Goal: Communication & Community: Answer question/provide support

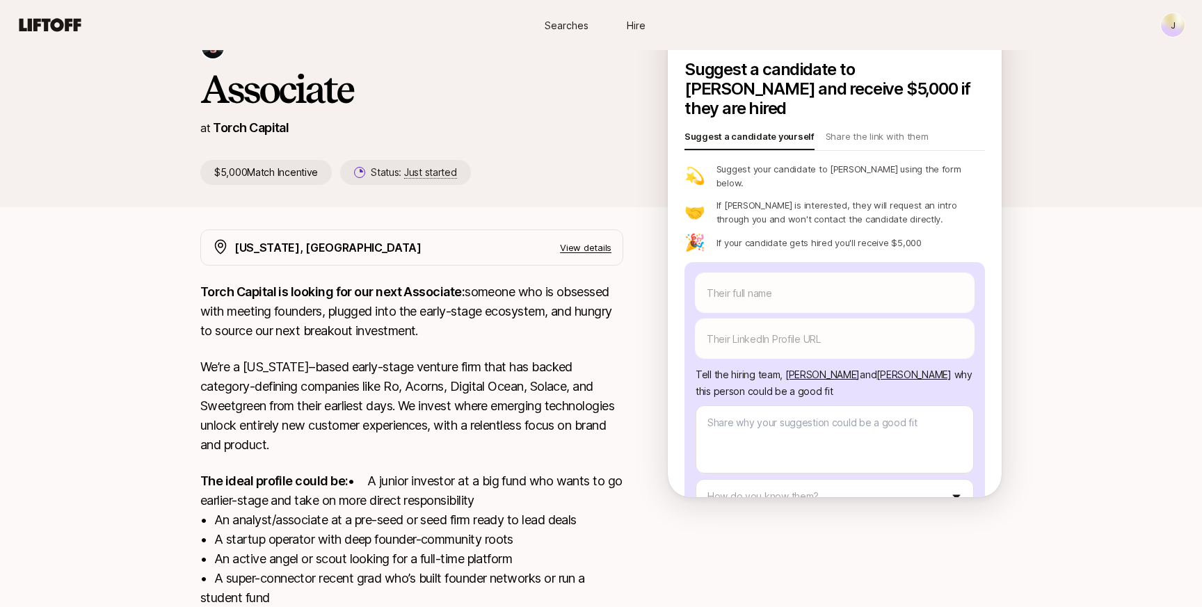
scroll to position [52, 0]
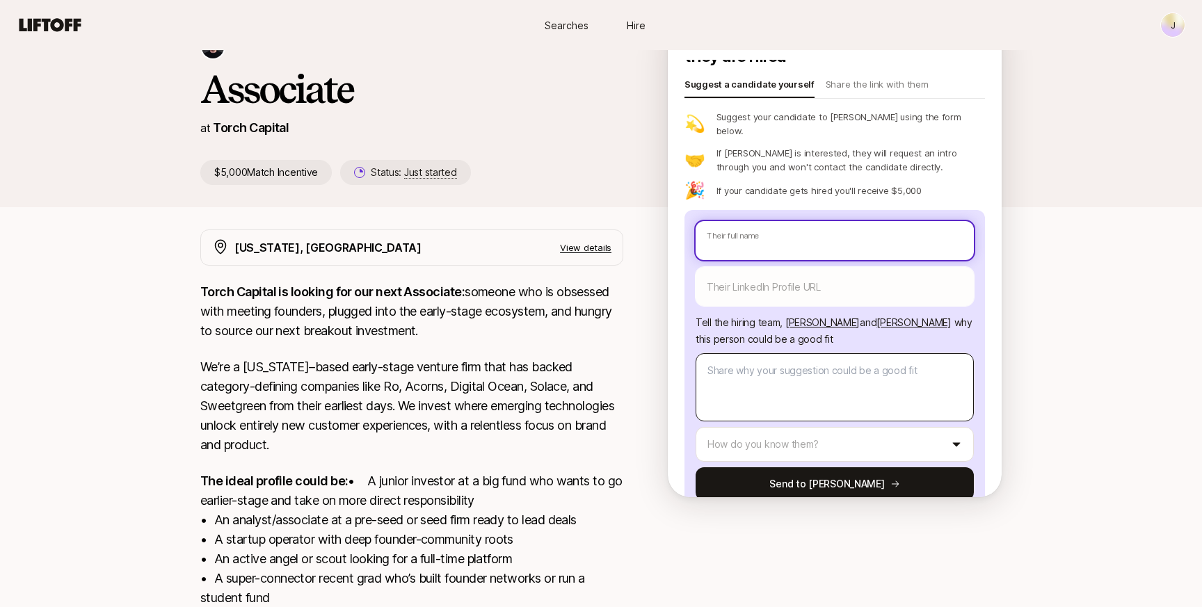
type input "B"
type textarea "x"
type input "Be"
type textarea "x"
type input "Bet"
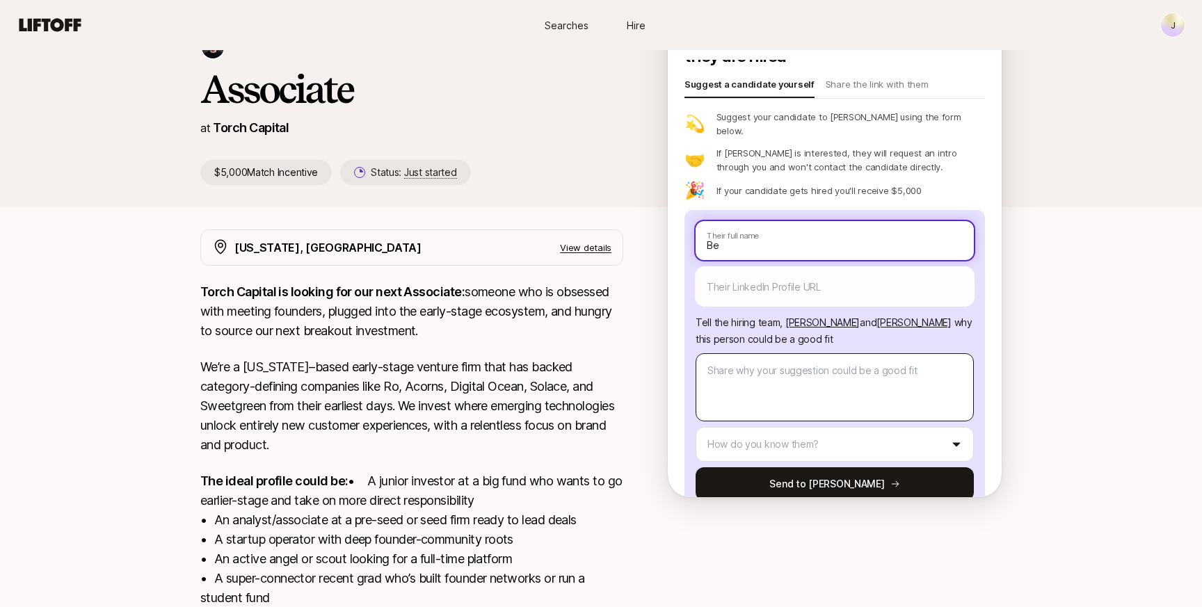
type textarea "x"
type input "[PERSON_NAME]"
type textarea "x"
type input "[PERSON_NAME]"
type textarea "x"
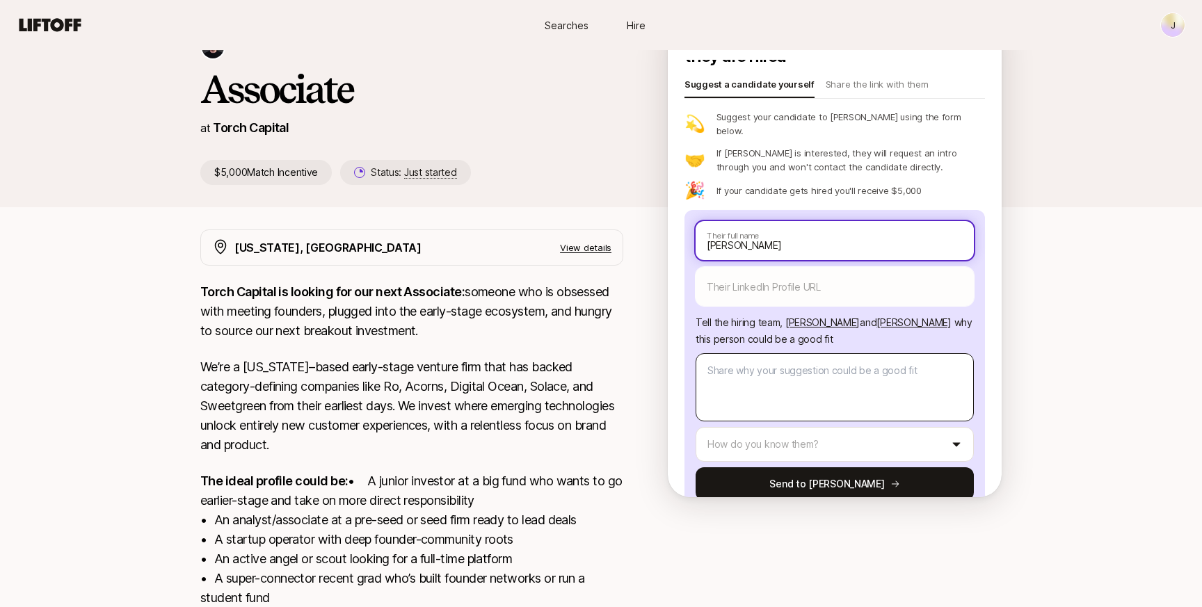
type input "[PERSON_NAME]"
type textarea "x"
type input "[PERSON_NAME] [PERSON_NAME]"
type textarea "x"
type input "[PERSON_NAME]"
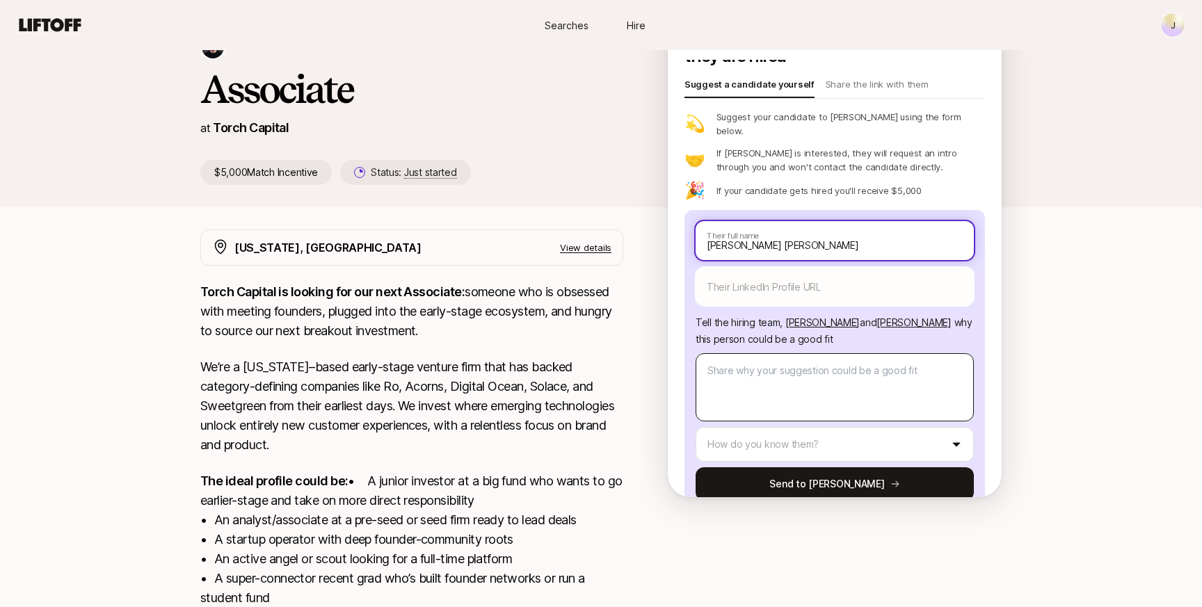
type textarea "x"
type input "[PERSON_NAME]"
type textarea "x"
type input "[PERSON_NAME]"
type textarea "x"
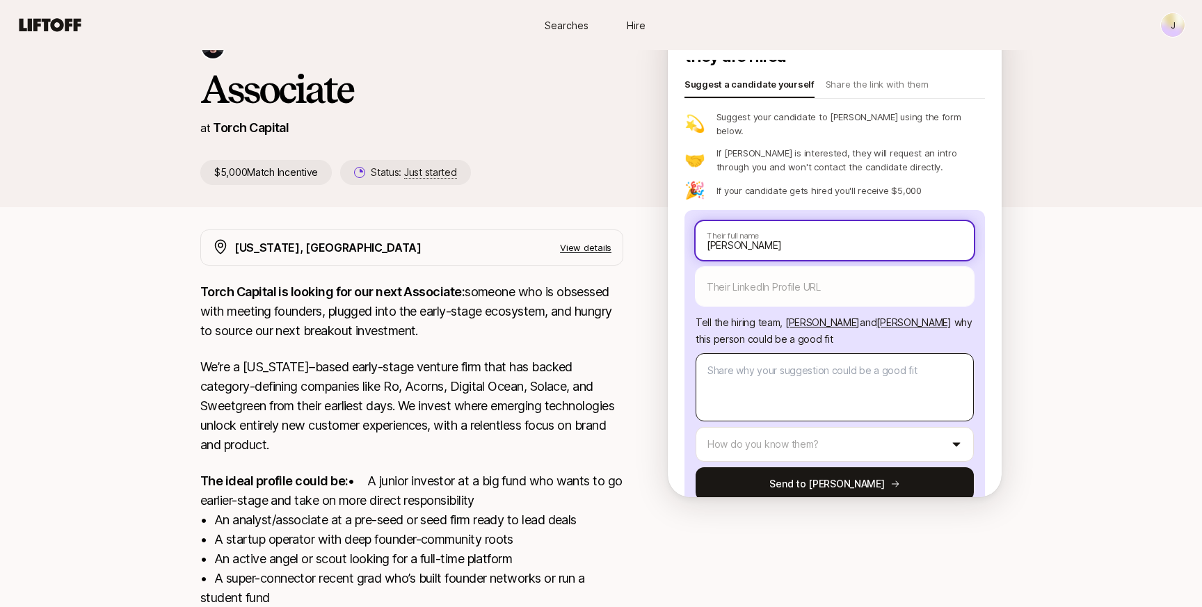
type input "[PERSON_NAME]"
type textarea "x"
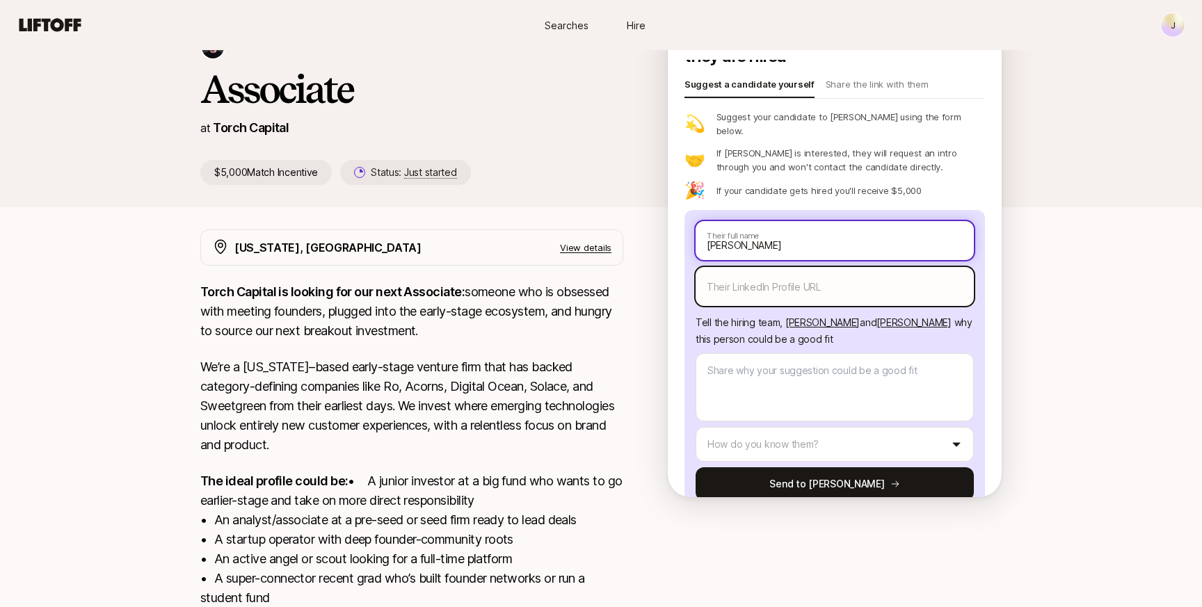
type input "[PERSON_NAME]"
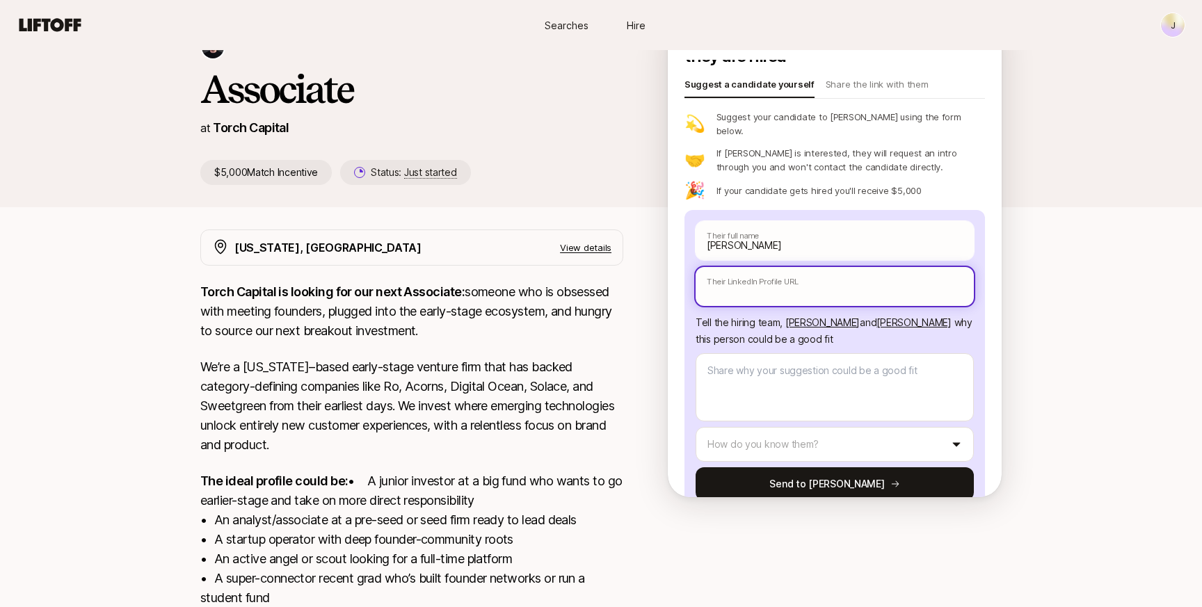
type textarea "x"
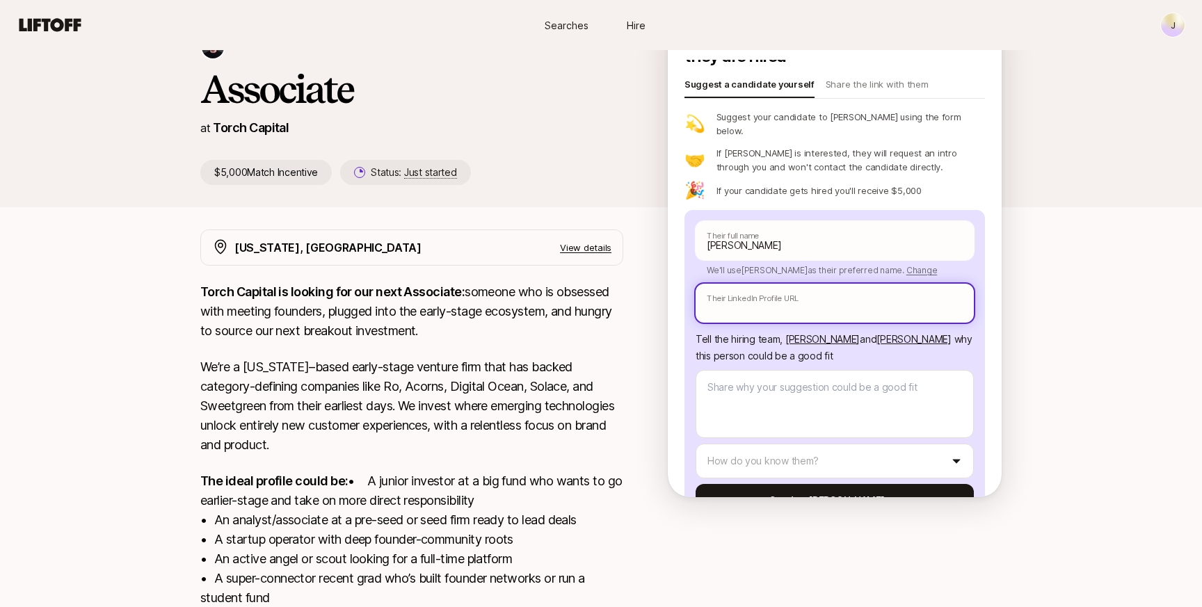
click at [782, 284] on input "text" at bounding box center [835, 303] width 278 height 39
paste input "[URL][DOMAIN_NAME][PERSON_NAME]"
type input "[URL][DOMAIN_NAME][PERSON_NAME]"
type textarea "x"
type input "[URL][DOMAIN_NAME][PERSON_NAME]"
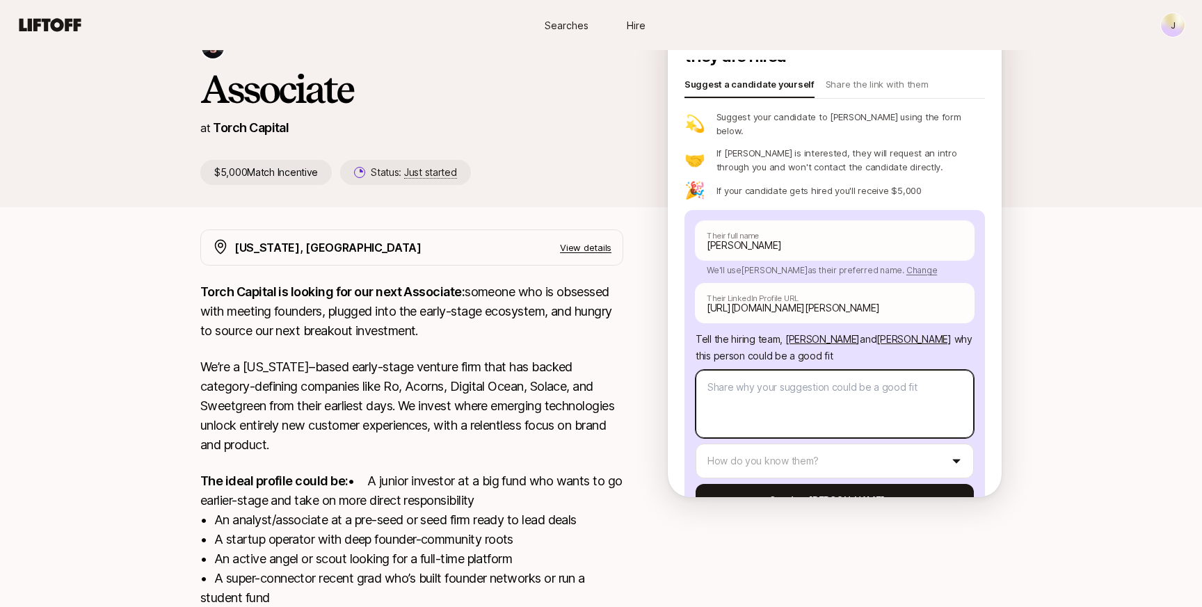
click at [763, 379] on textarea at bounding box center [835, 404] width 278 height 68
type textarea "-"
type textarea "x"
type textarea "-"
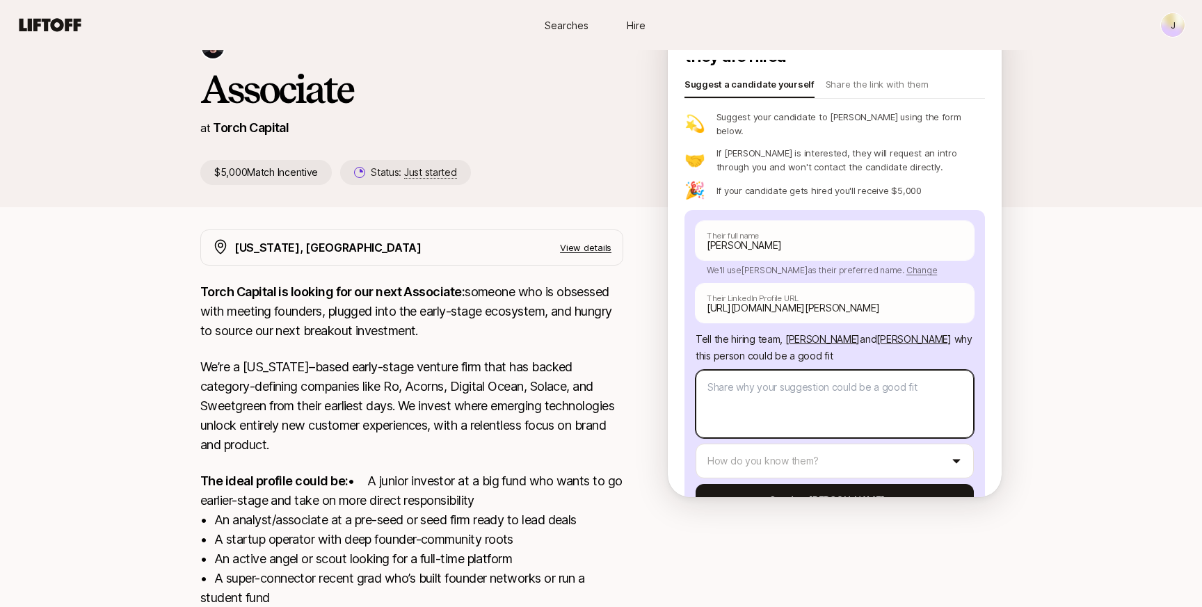
type textarea "x"
type textarea "-"
type textarea "x"
type textarea "- e"
type textarea "x"
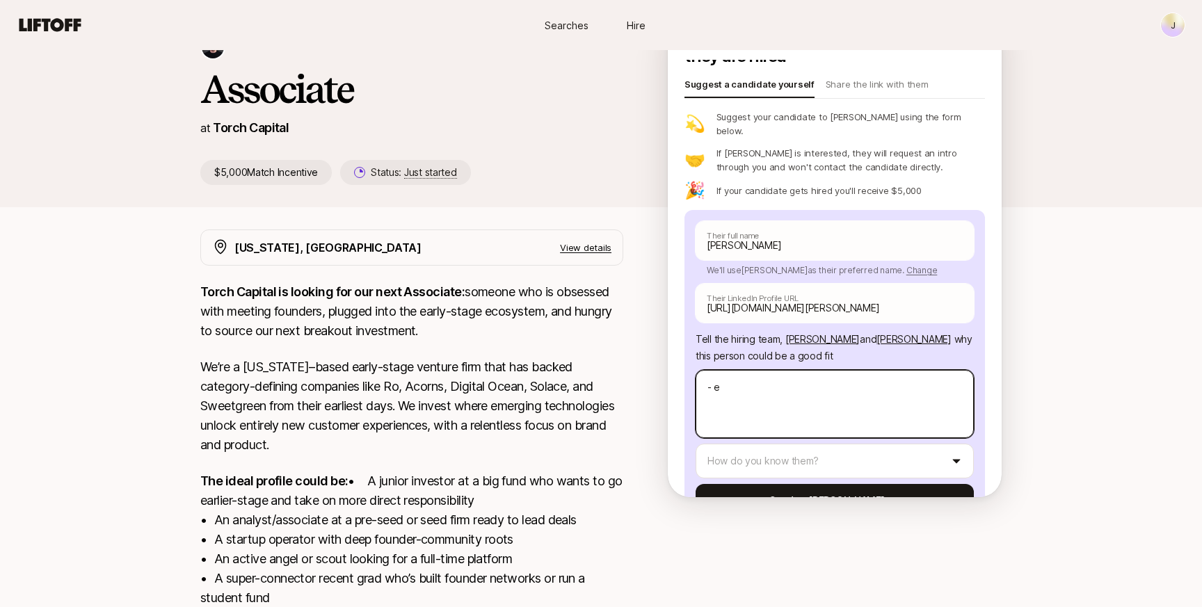
type textarea "-"
type textarea "x"
type textarea "- a"
type textarea "x"
type textarea "- an"
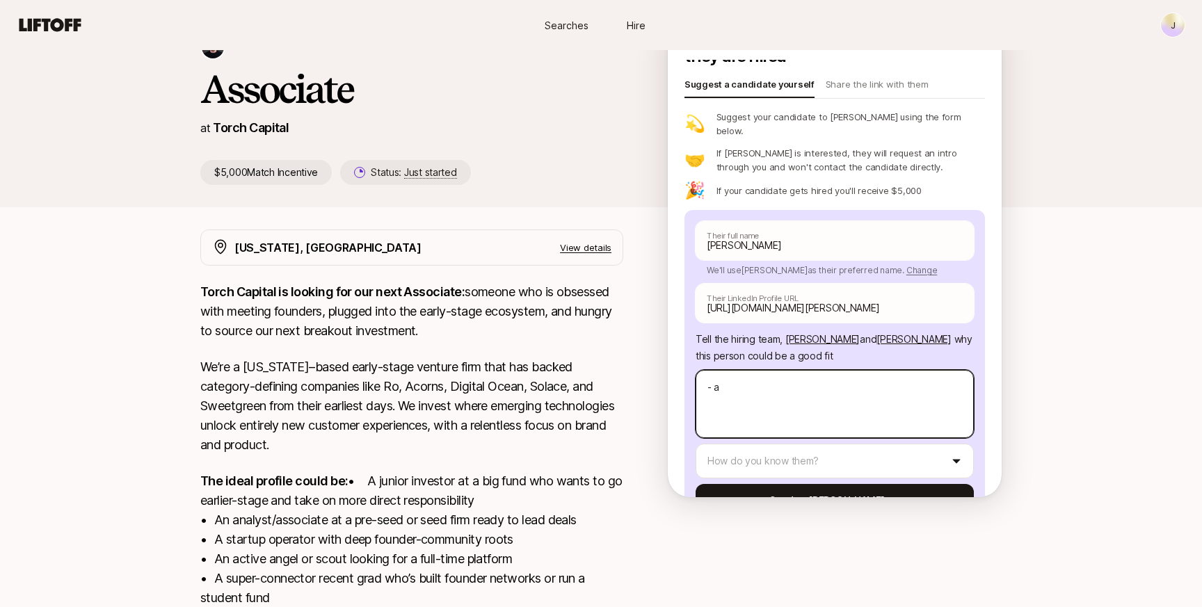
type textarea "x"
type textarea "- [PERSON_NAME]"
type textarea "x"
type textarea "- anal"
type textarea "x"
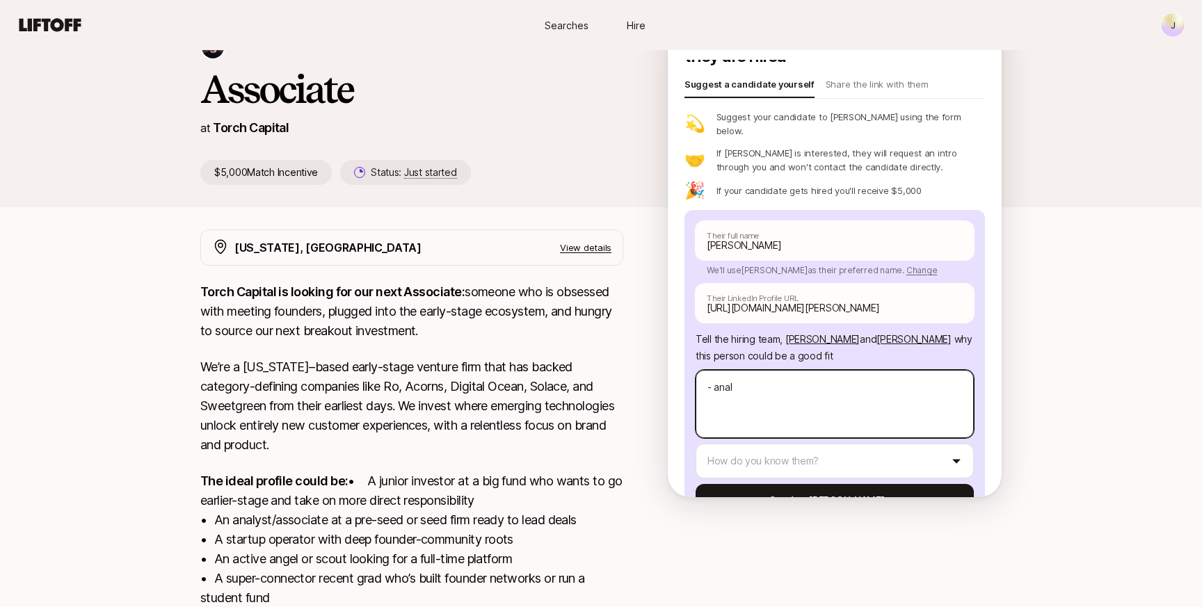
type textarea "- analy"
type textarea "x"
type textarea "- analyt"
type textarea "x"
type textarea "- analyti"
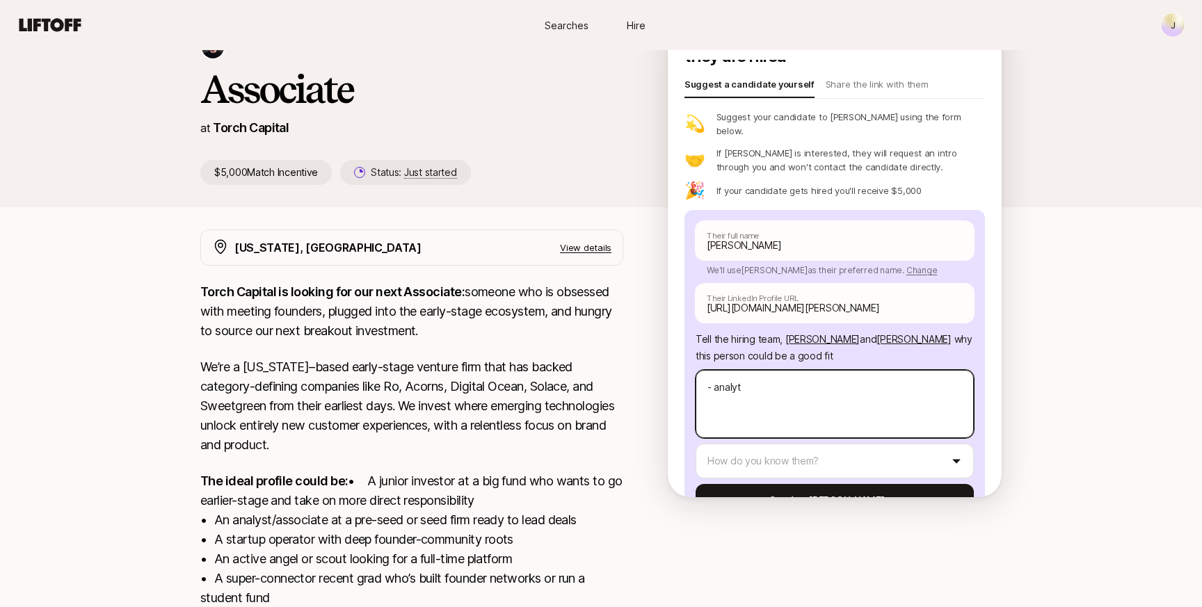
type textarea "x"
type textarea "- analytic"
type textarea "x"
type textarea "- analytica"
type textarea "x"
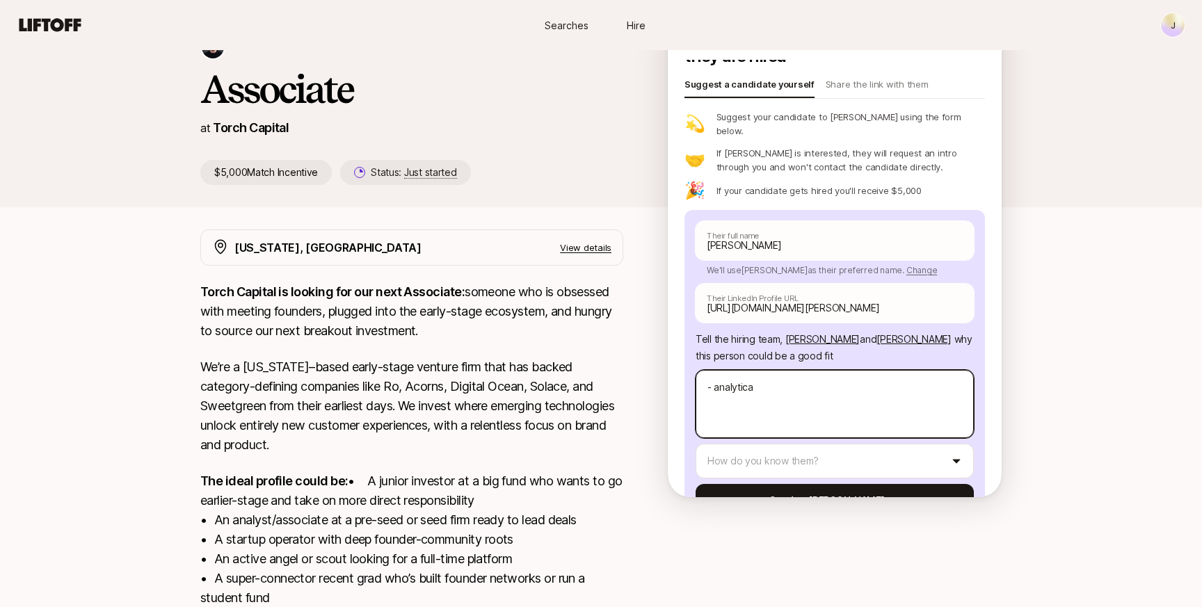
type textarea "- analytical"
type textarea "x"
type textarea "- analytical"
type textarea "x"
type textarea "- analytical e"
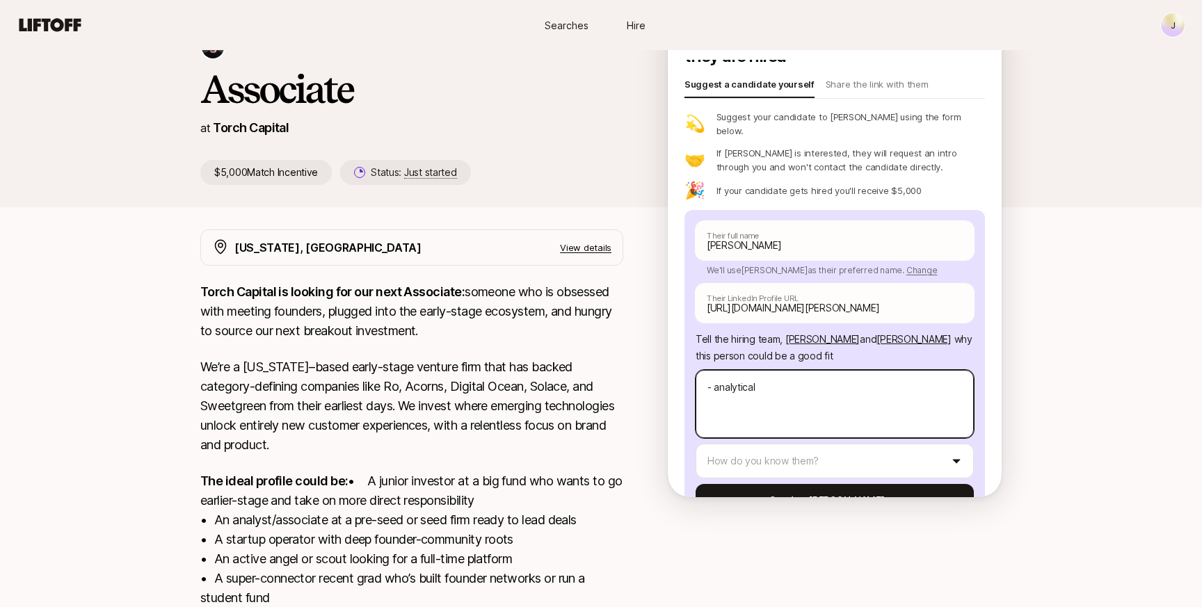
type textarea "x"
type textarea "- analytical ex"
type textarea "x"
type textarea "- analytical exp"
type textarea "x"
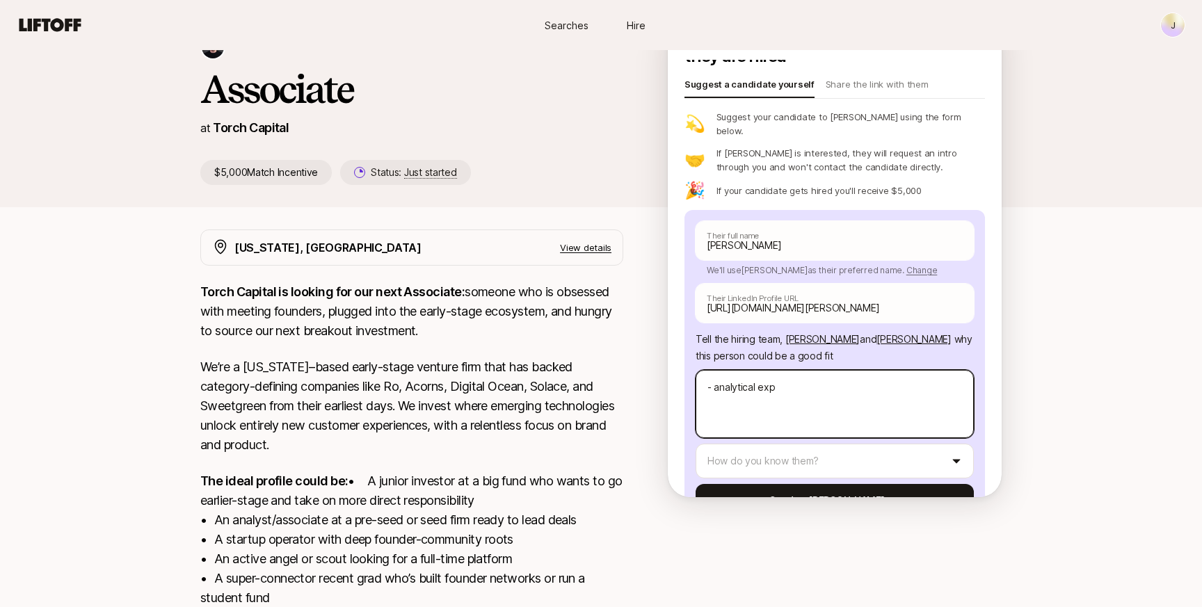
type textarea "- analytical ex"
type textarea "x"
type textarea "- analytical e"
type textarea "x"
type textarea "- analytical"
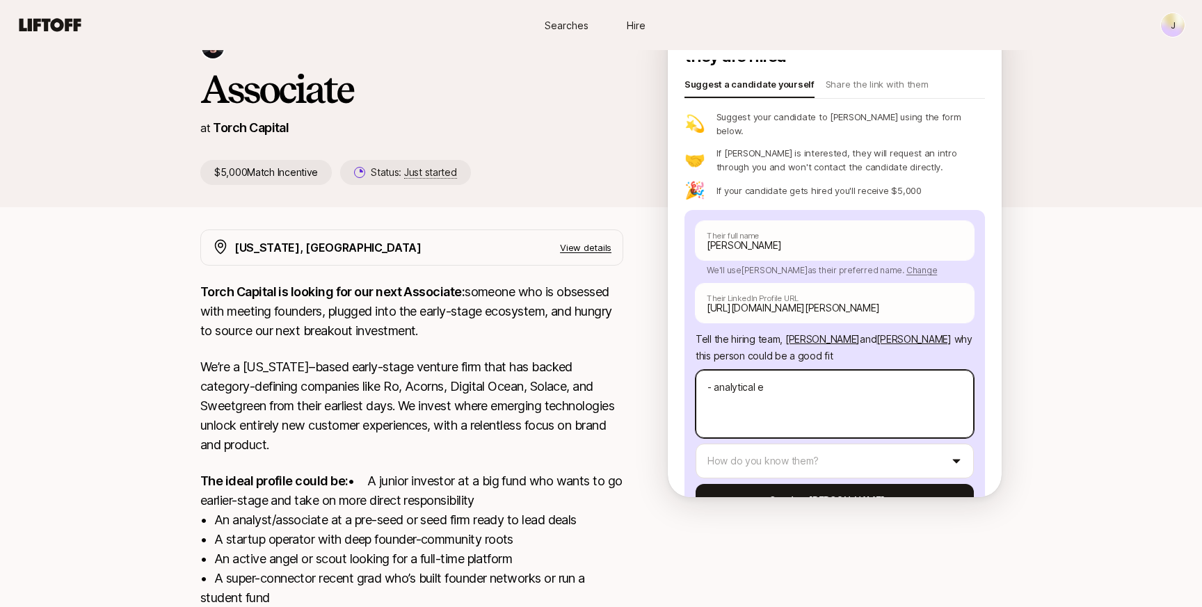
type textarea "x"
type textarea "- analytical"
type textarea "x"
type textarea "- analytica"
type textarea "x"
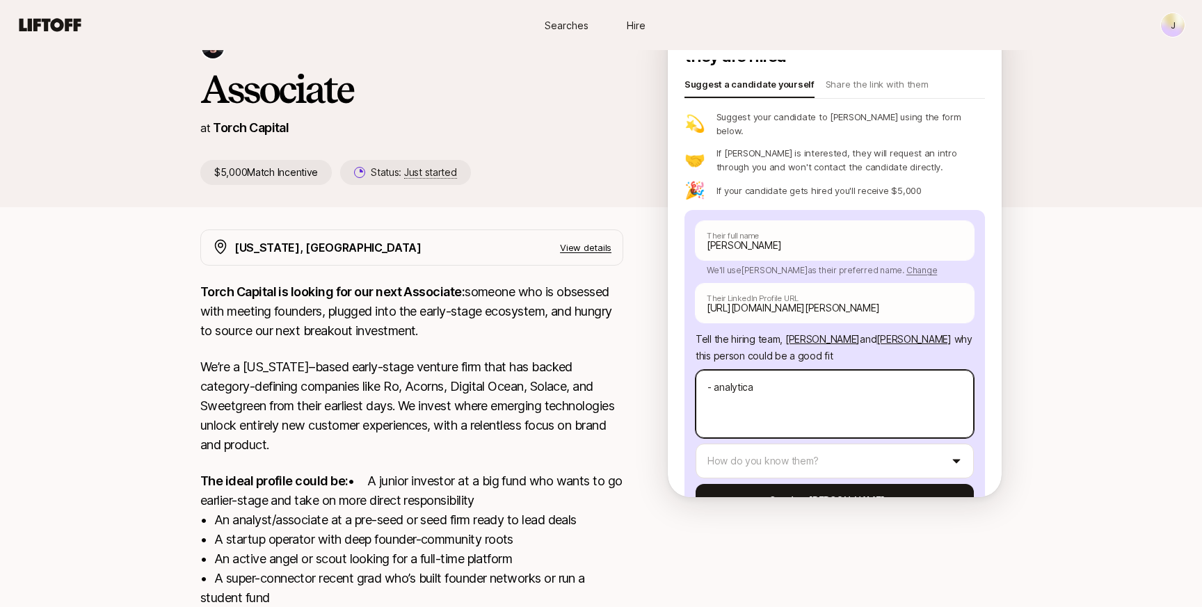
type textarea "- analytic"
type textarea "x"
type textarea "- analyti"
type textarea "x"
type textarea "- analyt"
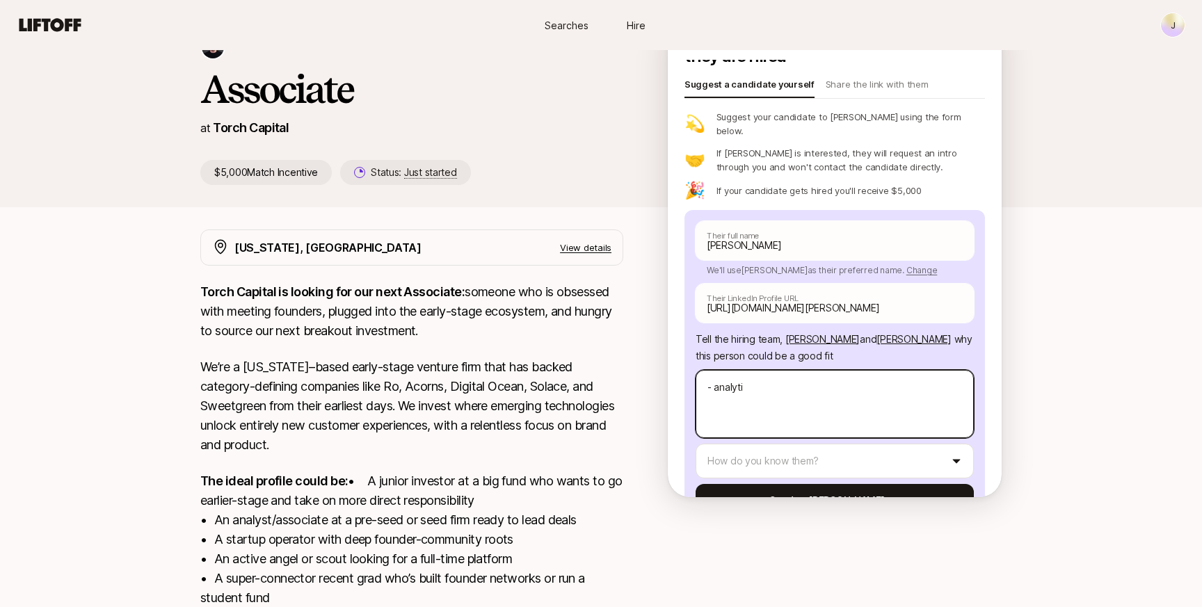
type textarea "x"
type textarea "- analy"
type textarea "x"
type textarea "- anal"
type textarea "x"
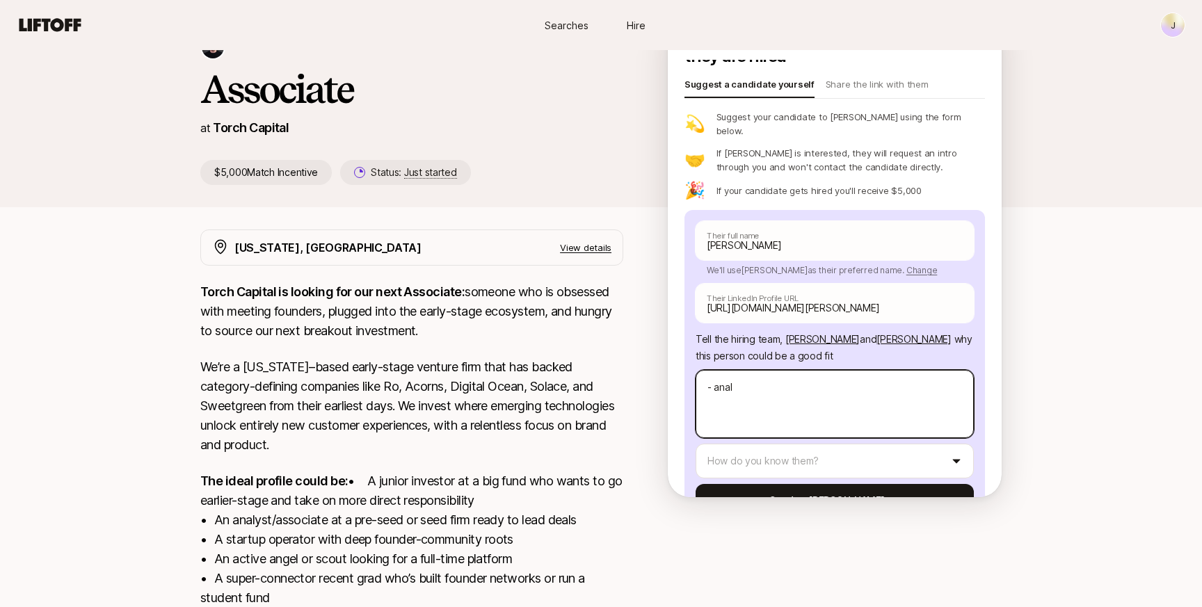
type textarea "- [PERSON_NAME]"
type textarea "x"
type textarea "- an"
type textarea "x"
type textarea "- a"
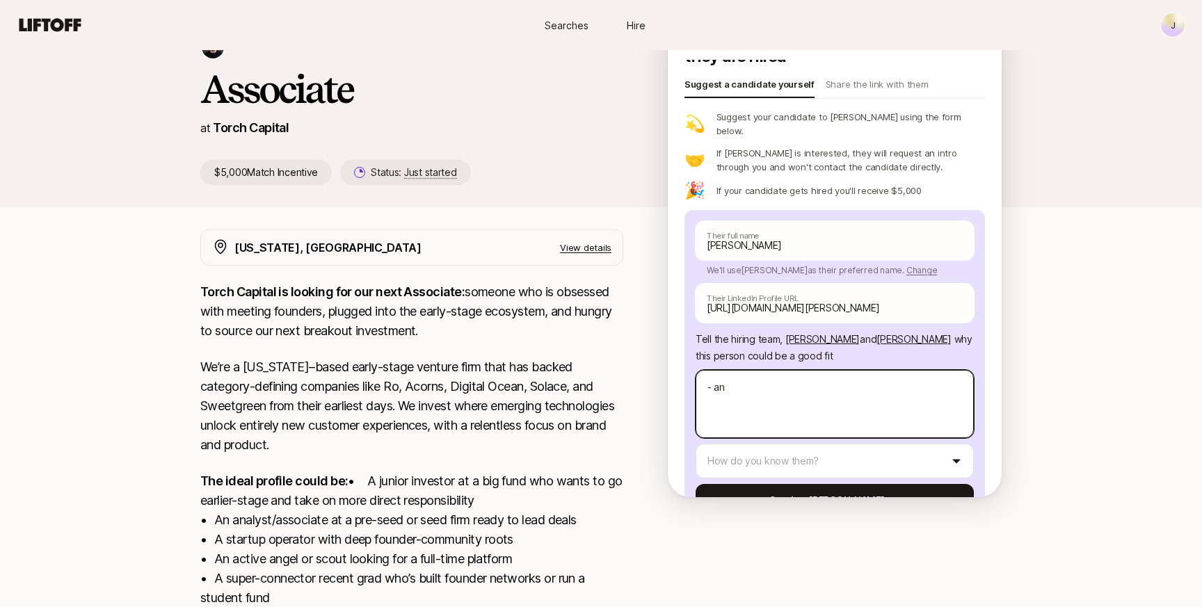
type textarea "x"
type textarea "-"
type textarea "x"
type textarea "-"
type textarea "x"
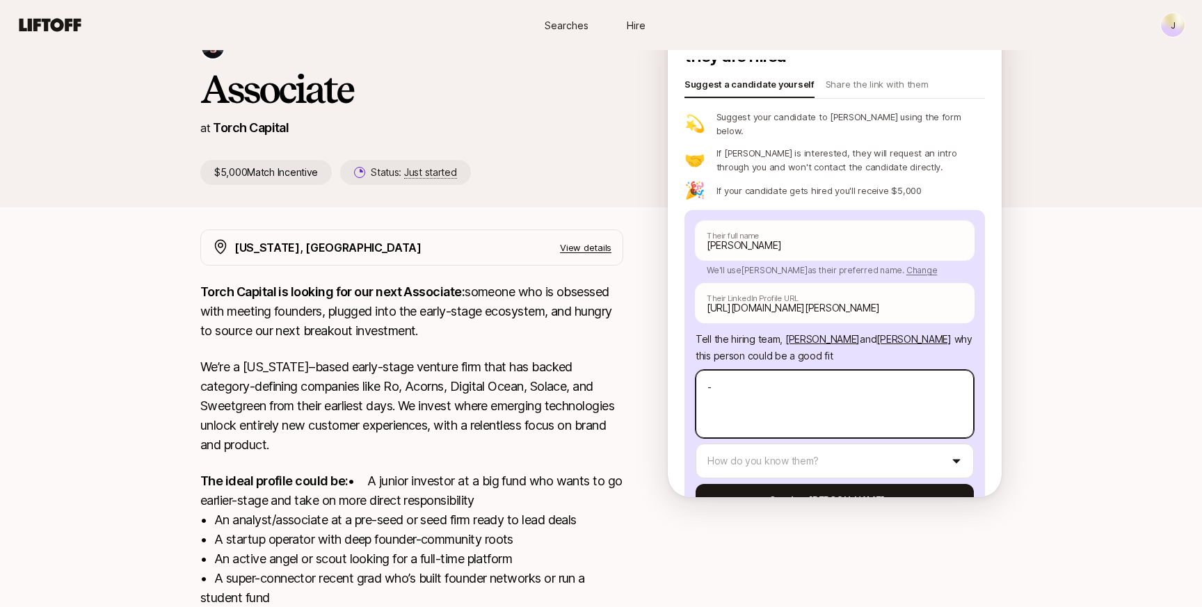
type textarea "-"
type textarea "x"
type textarea "- g"
type textarea "x"
type textarea "- gr"
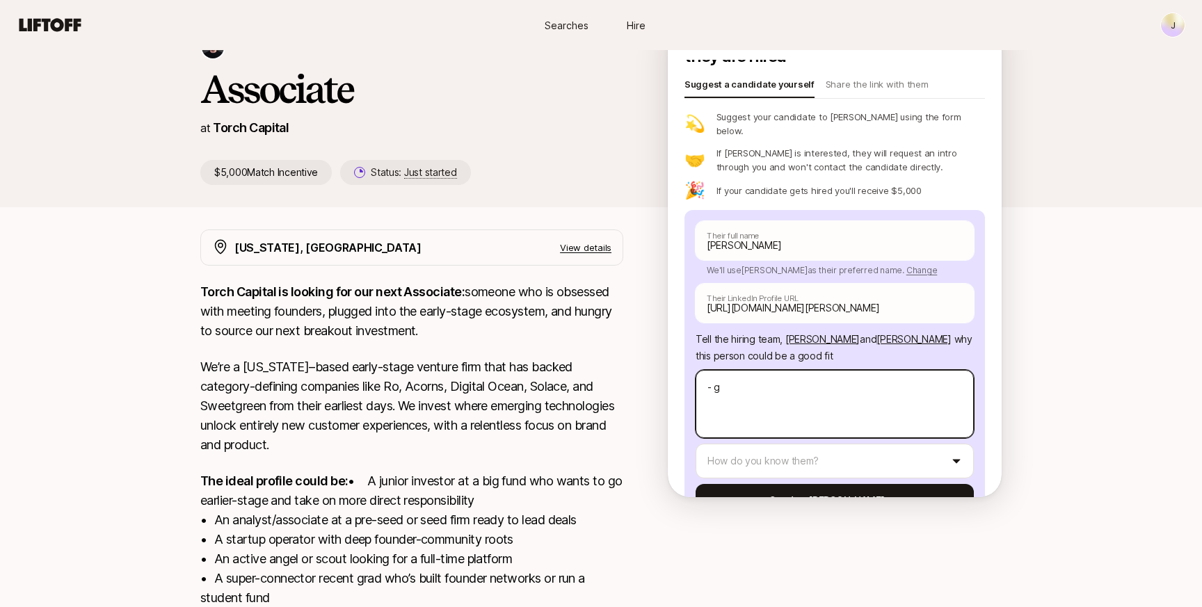
type textarea "x"
type textarea "- gre"
type textarea "x"
type textarea "- grea"
type textarea "x"
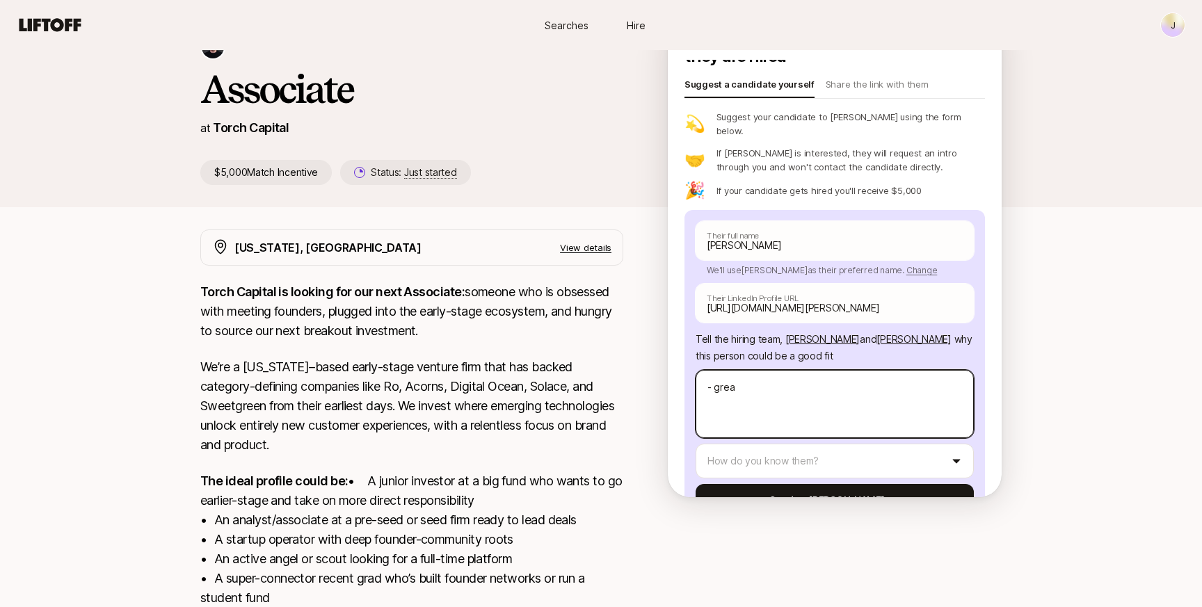
type textarea "- great"
type textarea "x"
type textarea "- great"
type textarea "x"
type textarea "- great t"
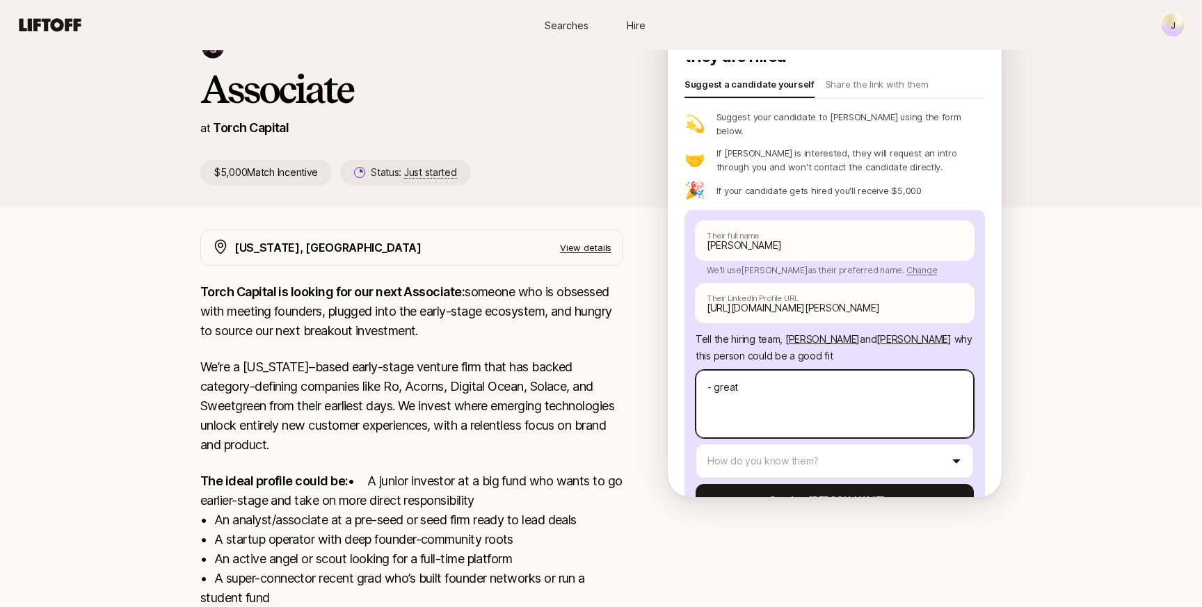
type textarea "x"
type textarea "- great te"
type textarea "x"
type textarea "- great tec"
type textarea "x"
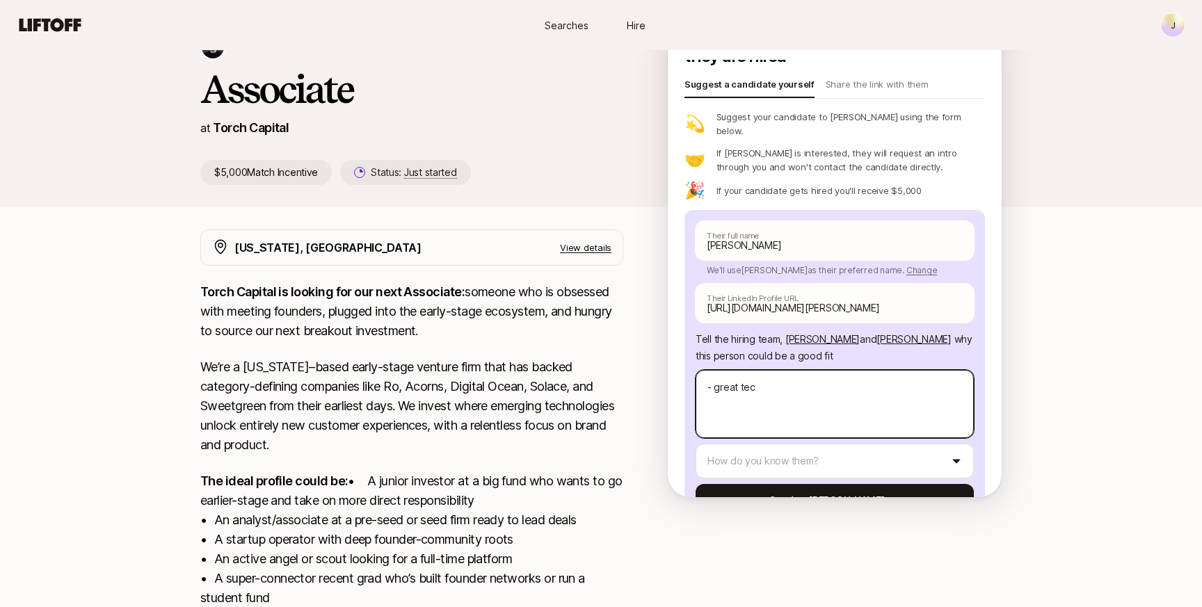
type textarea "- great te"
type textarea "x"
type textarea "- great t"
type textarea "x"
type textarea "- great"
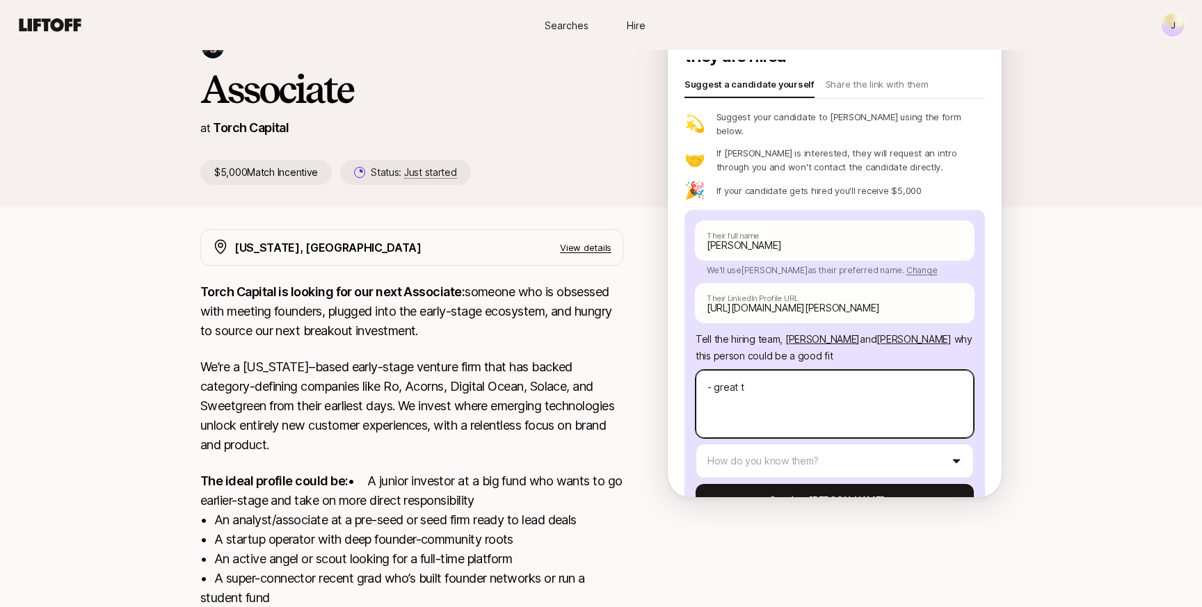
type textarea "x"
type textarea "- great a"
type textarea "x"
type textarea "- great an"
type textarea "x"
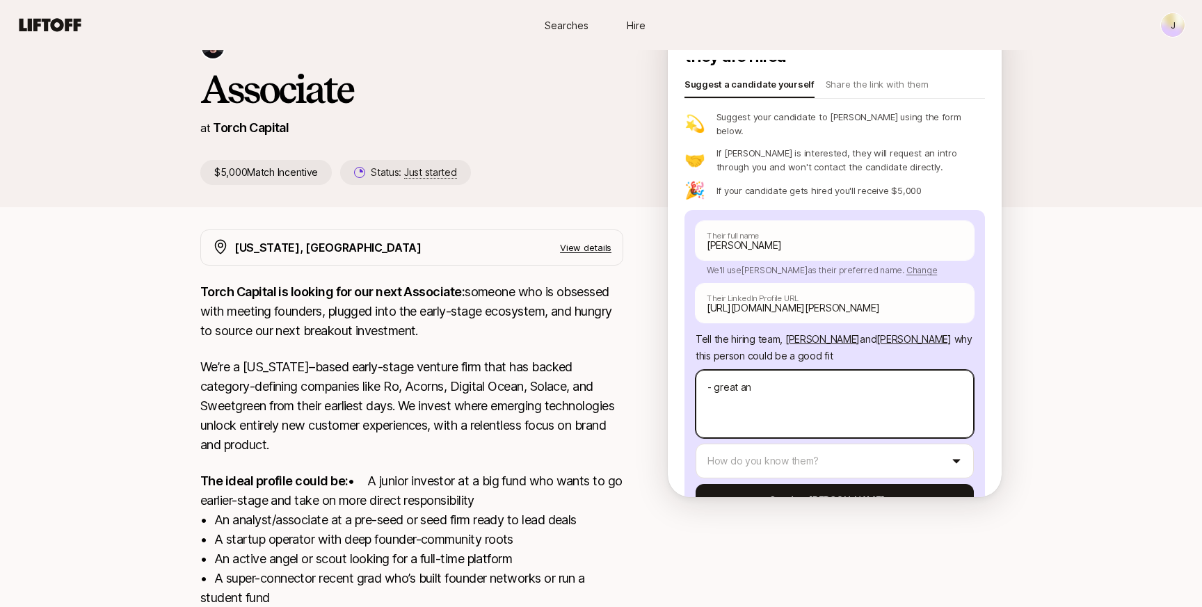
type textarea "- great [PERSON_NAME]"
type textarea "x"
type textarea "- great anal"
type textarea "x"
type textarea "- great analy"
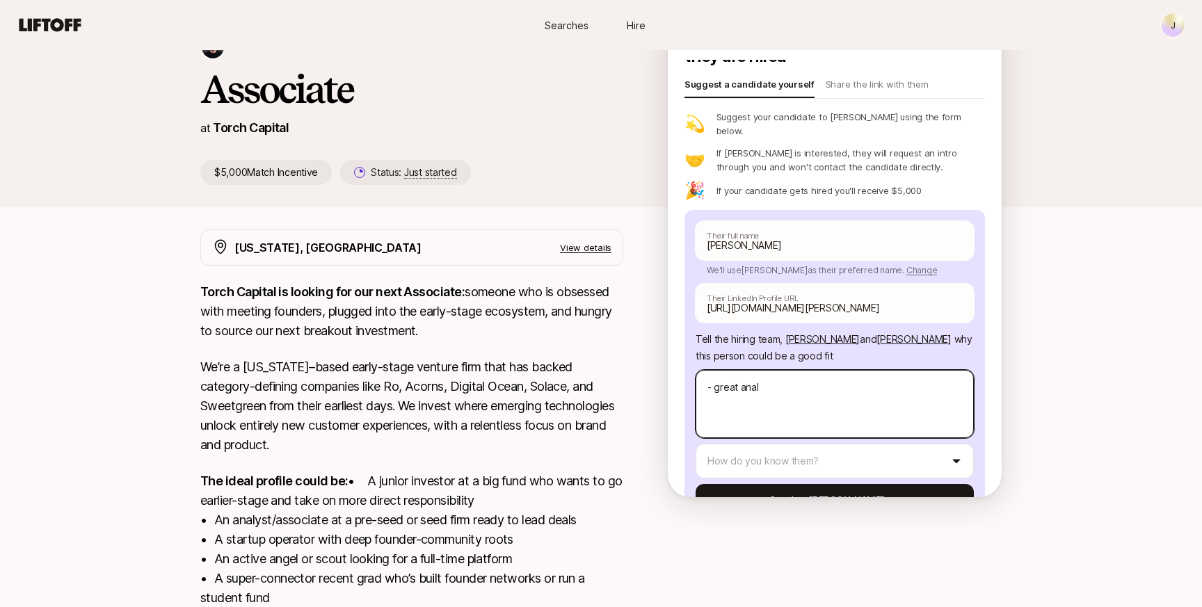
type textarea "x"
type textarea "- great analyt"
type textarea "x"
type textarea "- great analyti"
type textarea "x"
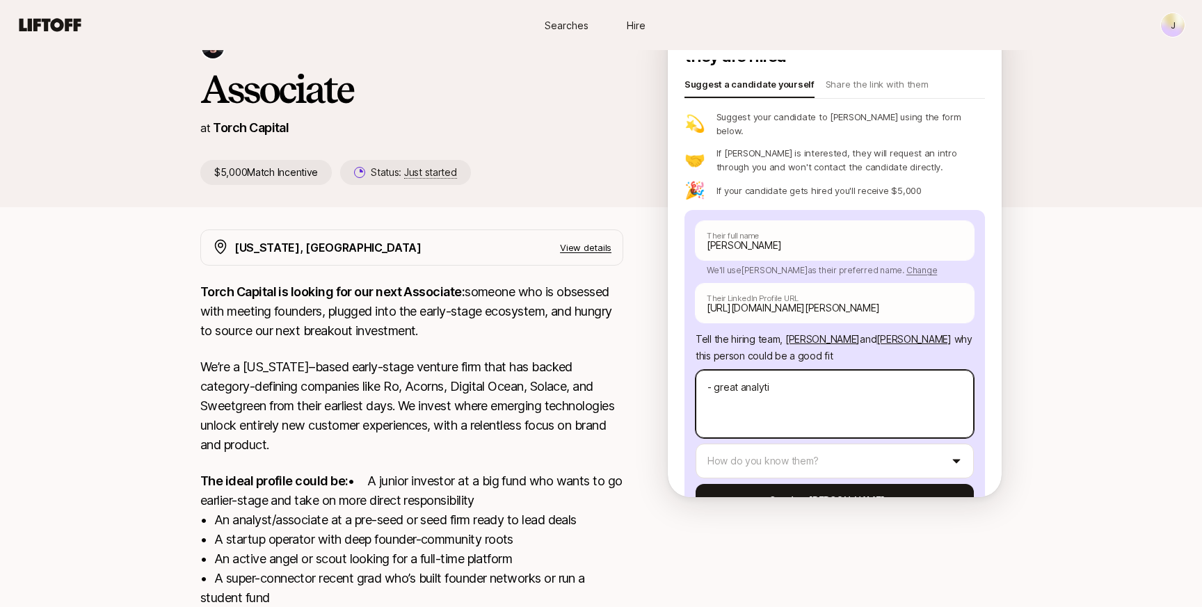
type textarea "- great analytic"
type textarea "x"
type textarea "- great analytica"
type textarea "x"
type textarea "- great analytical"
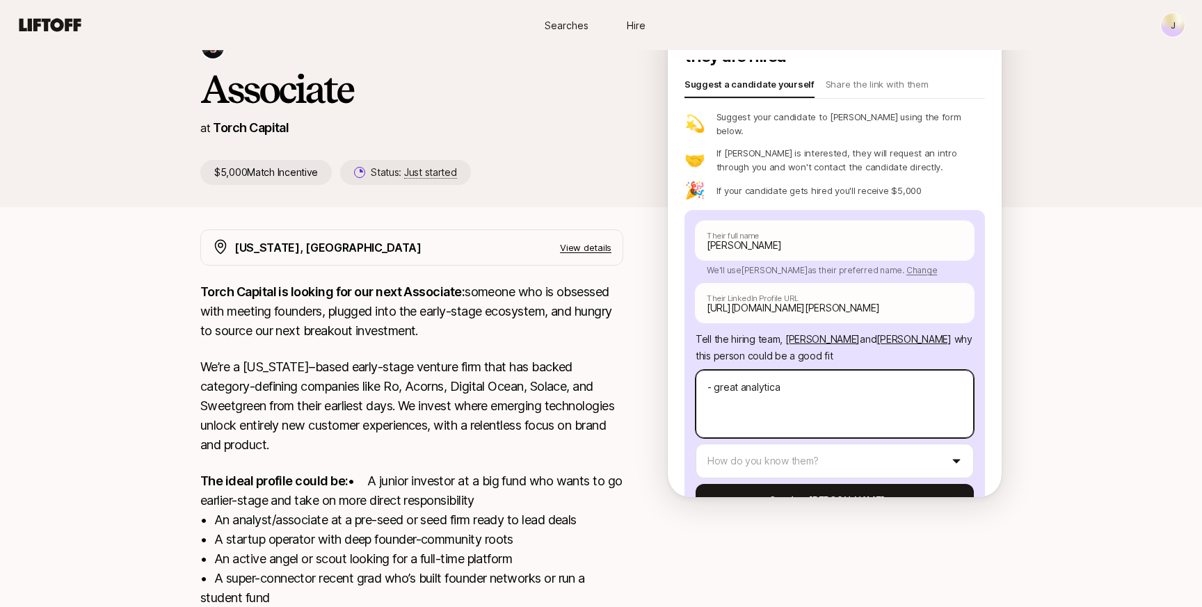
type textarea "x"
type textarea "- great analytical"
type textarea "x"
type textarea "- great analytical s"
type textarea "x"
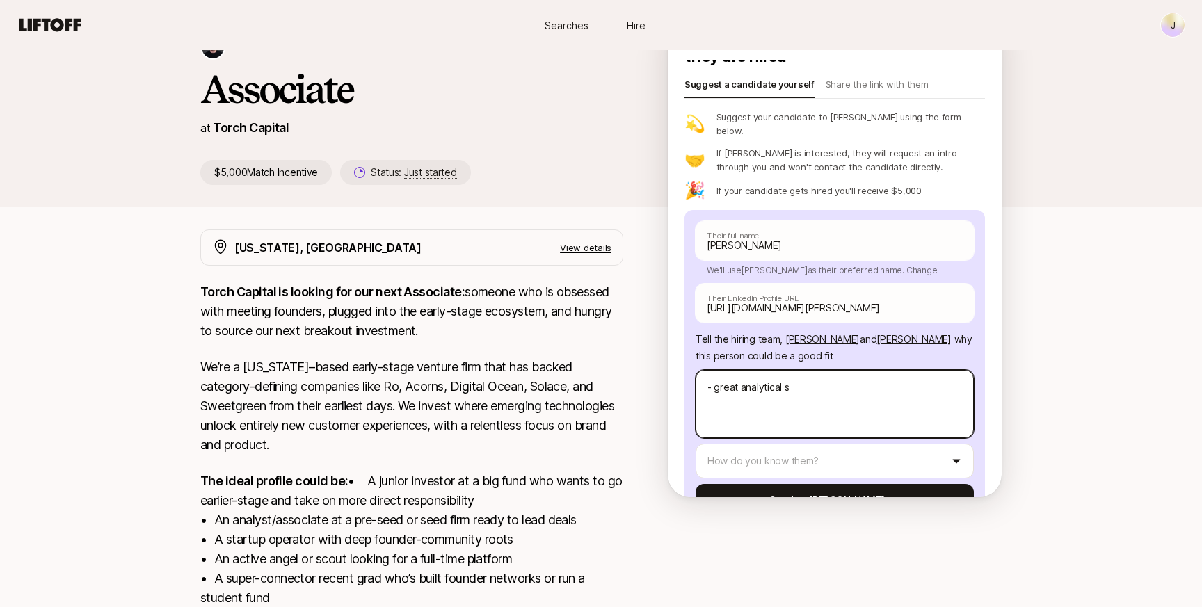
type textarea "- great analytical sk"
type textarea "x"
type textarea "- great analytical ski"
type textarea "x"
type textarea "- great analytical skil"
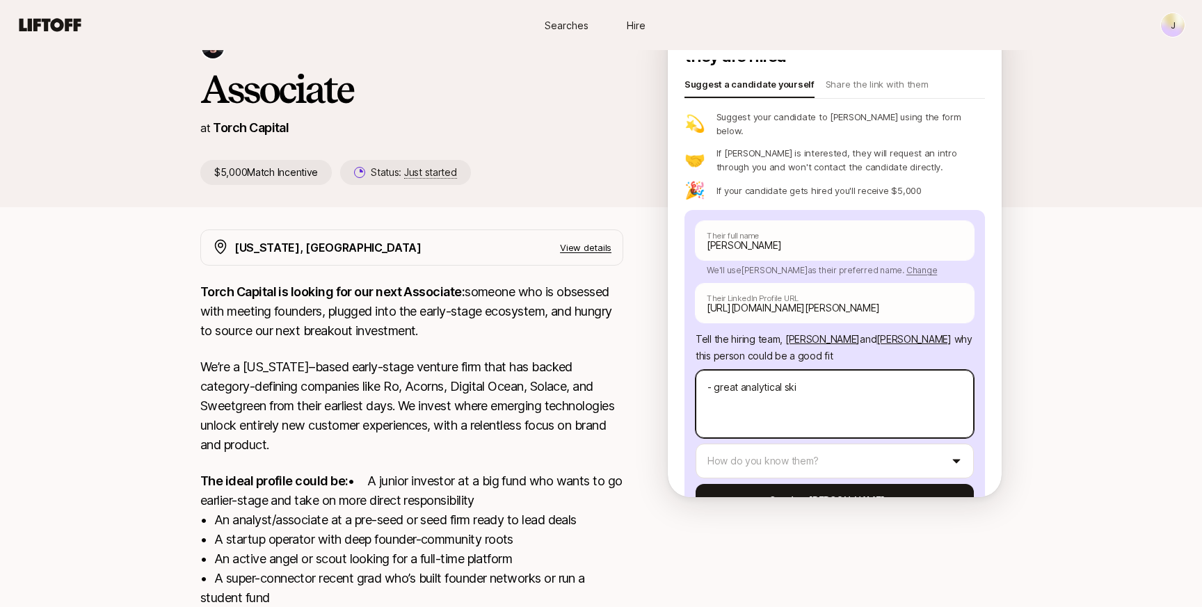
type textarea "x"
type textarea "- great analytical skill"
type textarea "x"
type textarea "- great analytical skills"
type textarea "x"
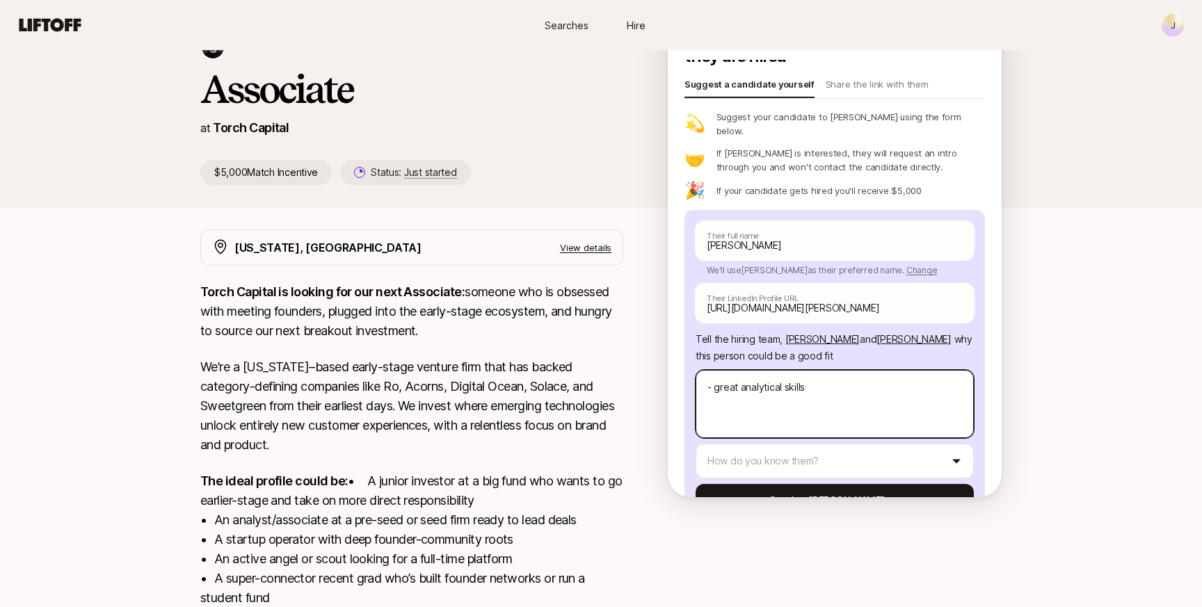
type textarea "- great analytical skillse"
type textarea "x"
type textarea "- great analytical skillset"
type textarea "x"
type textarea "- great analytical skillset"
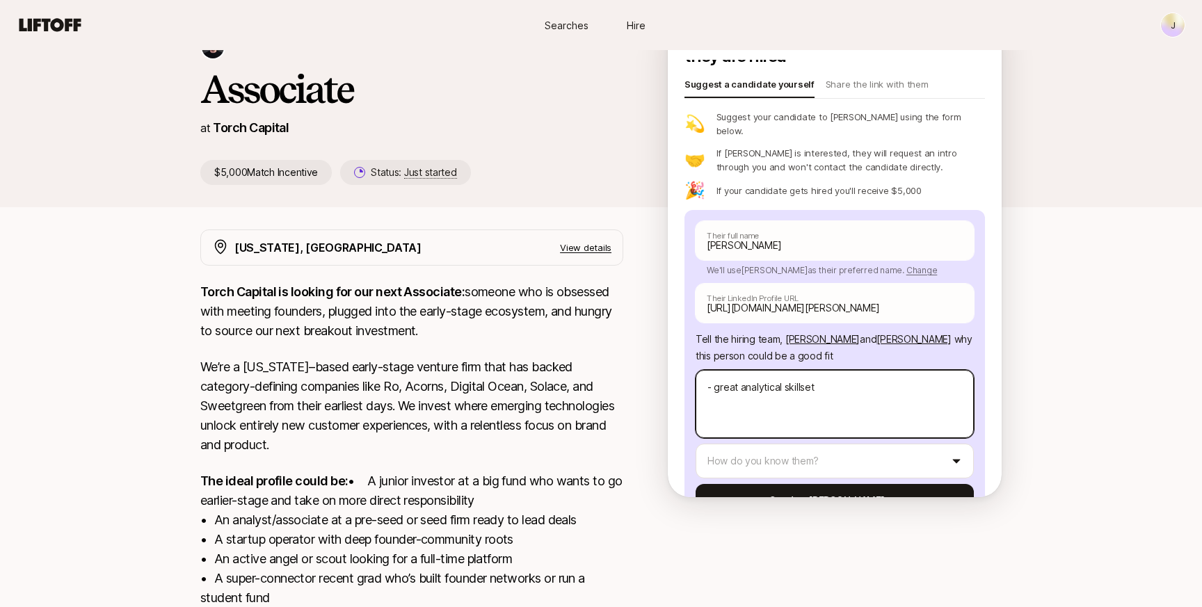
type textarea "x"
type textarea "- great analytical skillset a"
type textarea "x"
type textarea "- great analytical skillset"
type textarea "x"
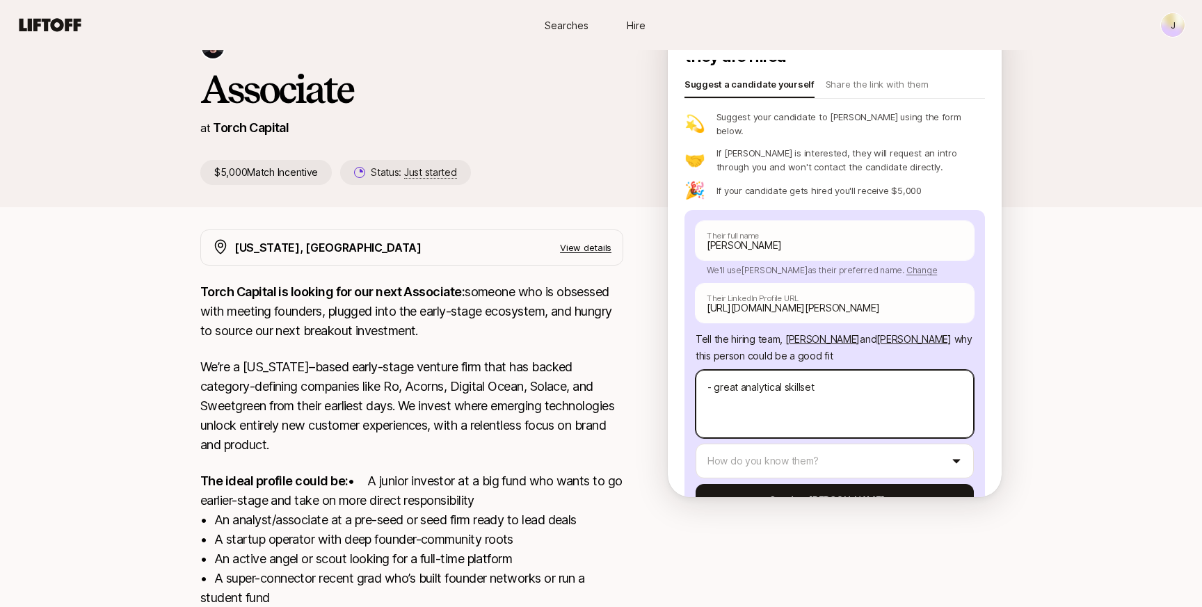
type textarea "- great analytical skillset f"
type textarea "x"
type textarea "- great analytical skillset fr"
type textarea "x"
type textarea "- great analytical skillset fro"
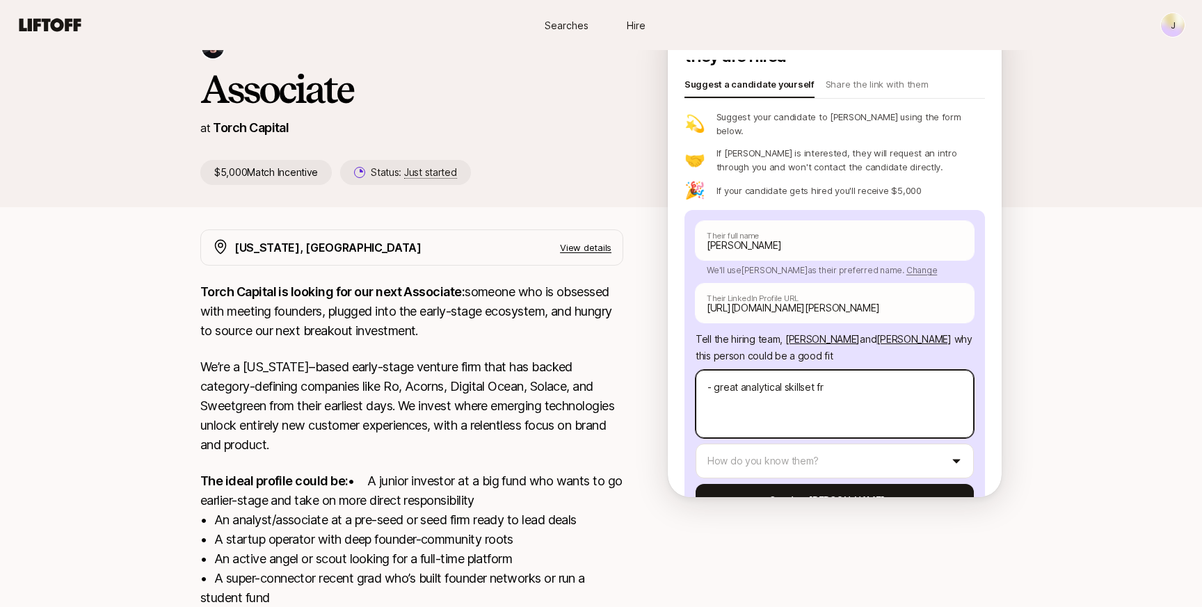
type textarea "x"
type textarea "- great analytical skillset from"
type textarea "x"
type textarea "- great analytical skillset from"
type textarea "x"
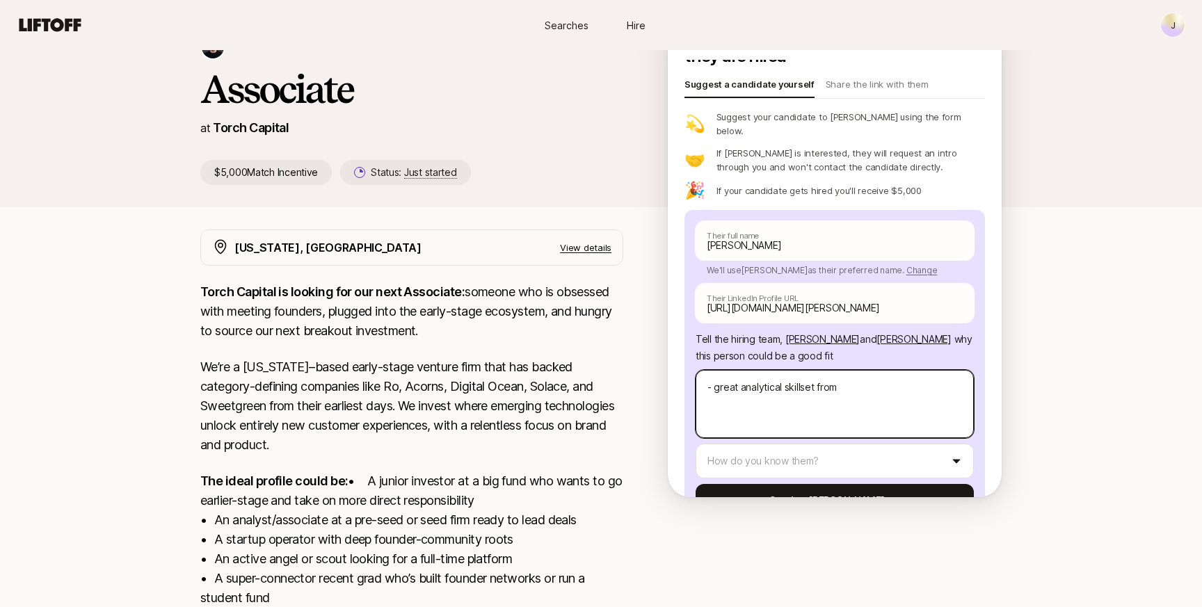
type textarea "- great analytical skillset from I"
type textarea "x"
type textarea "- great analytical skillset from IB"
type textarea "x"
type textarea "- great analytical skillset from IB"
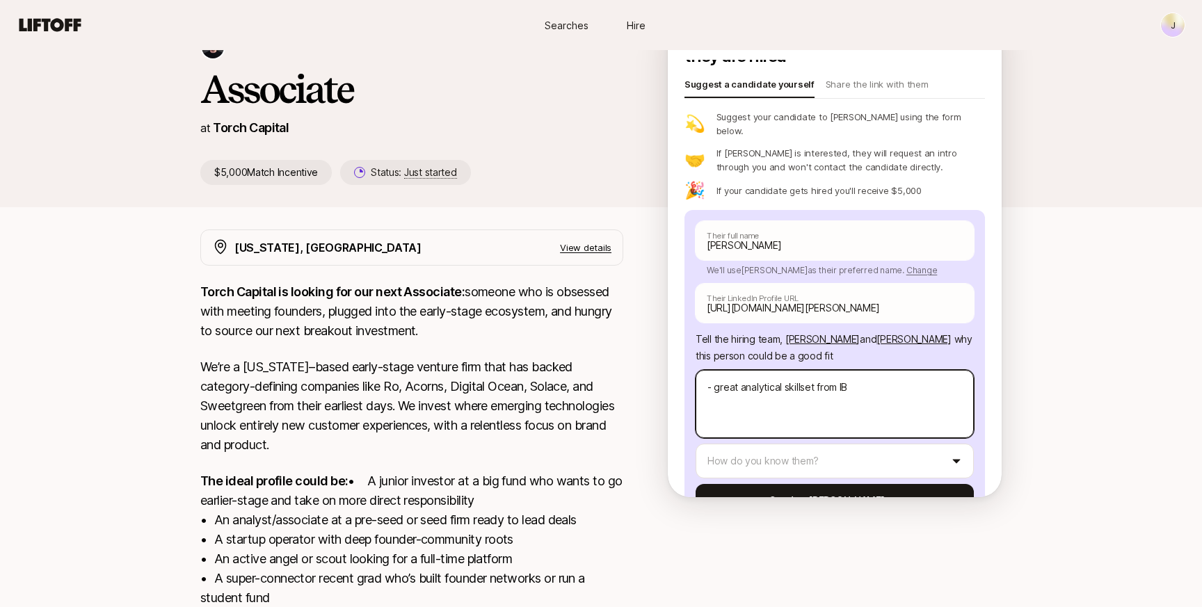
type textarea "x"
type textarea "- great analytical skillset from IB a"
type textarea "x"
type textarea "- great analytical skillset from IB an"
type textarea "x"
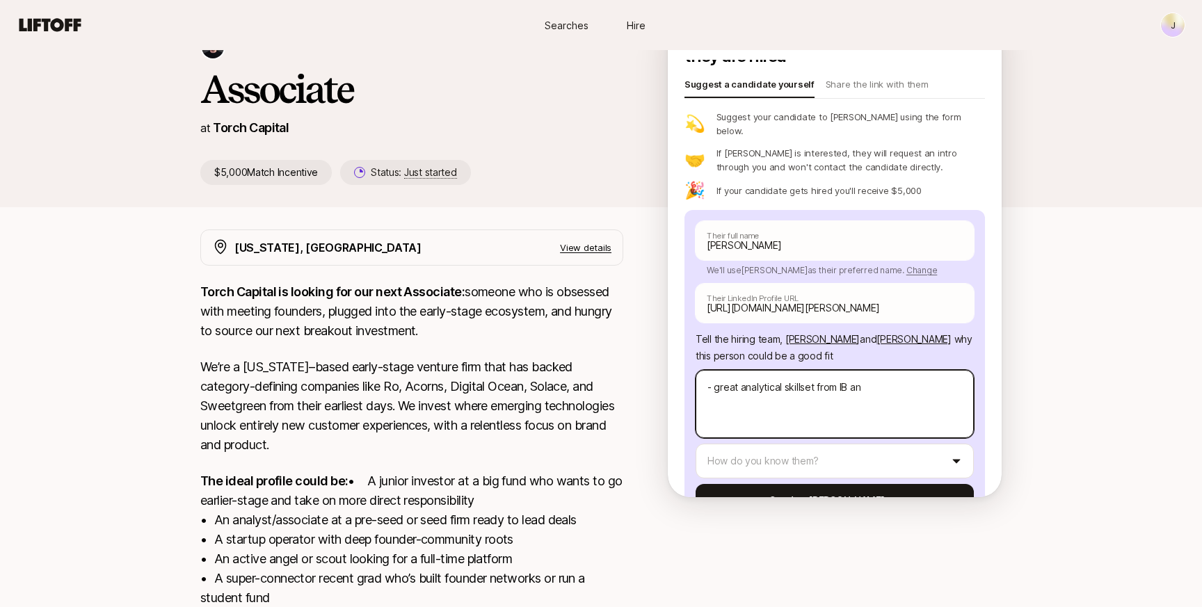
type textarea "- great analytical skillset from IB and"
type textarea "x"
type textarea "- great analytical skillset from IB and"
type textarea "x"
type textarea "- great analytical skillset from IB and g"
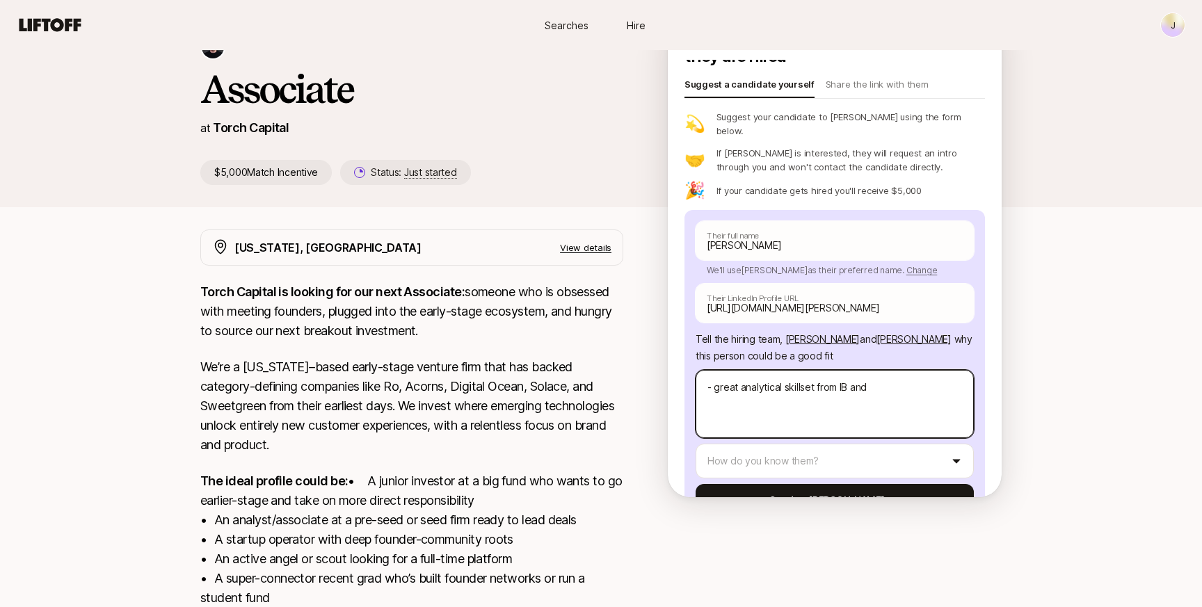
type textarea "x"
type textarea "- great analytical skillset from IB and gr"
type textarea "x"
type textarea "- great analytical skillset from IB and grwo"
type textarea "x"
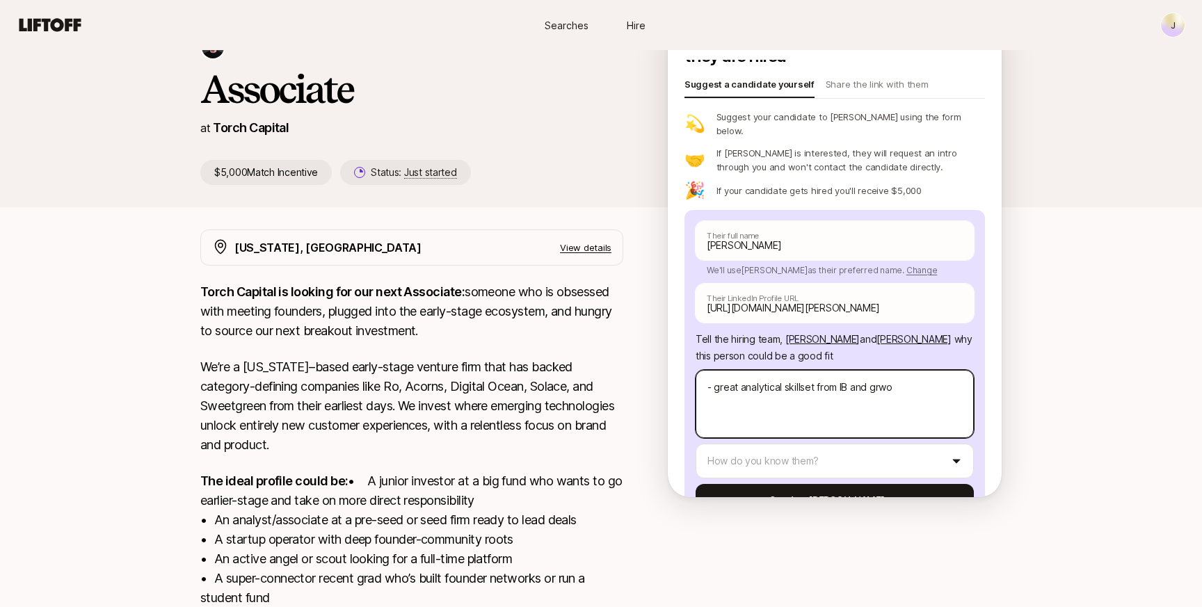
type textarea "- great analytical skillset from IB and grwot"
type textarea "x"
type textarea "- great analytical skillset from IB and grwoth"
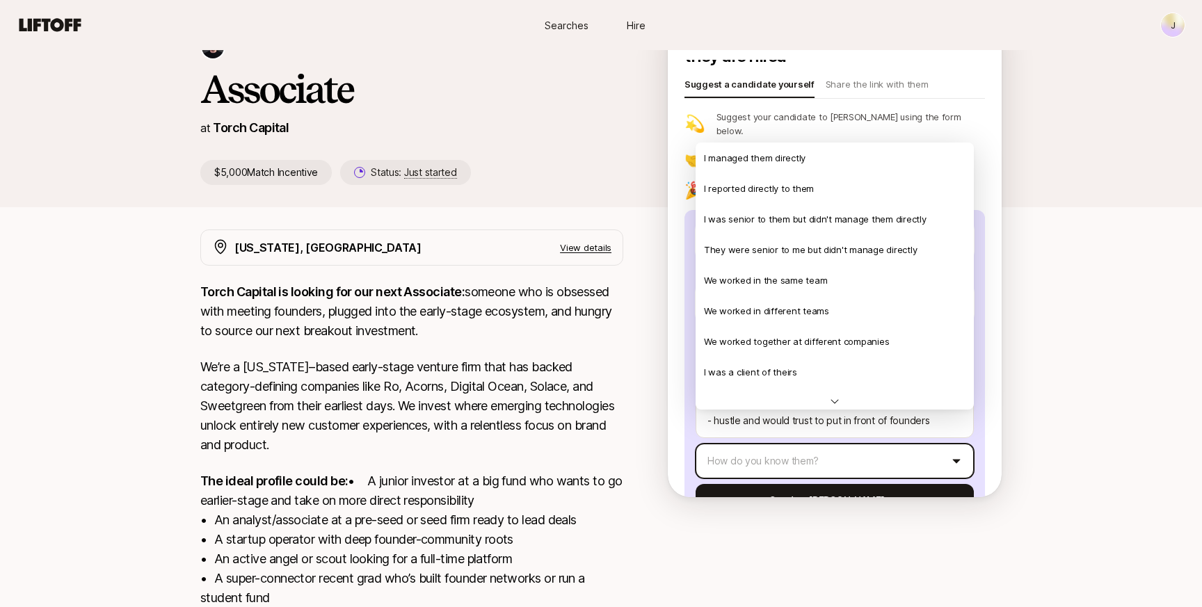
click at [847, 432] on html "New to Liftoff? See how it works J Searches Hire Searches Hire J [PERSON_NAME] …" at bounding box center [601, 213] width 1202 height 607
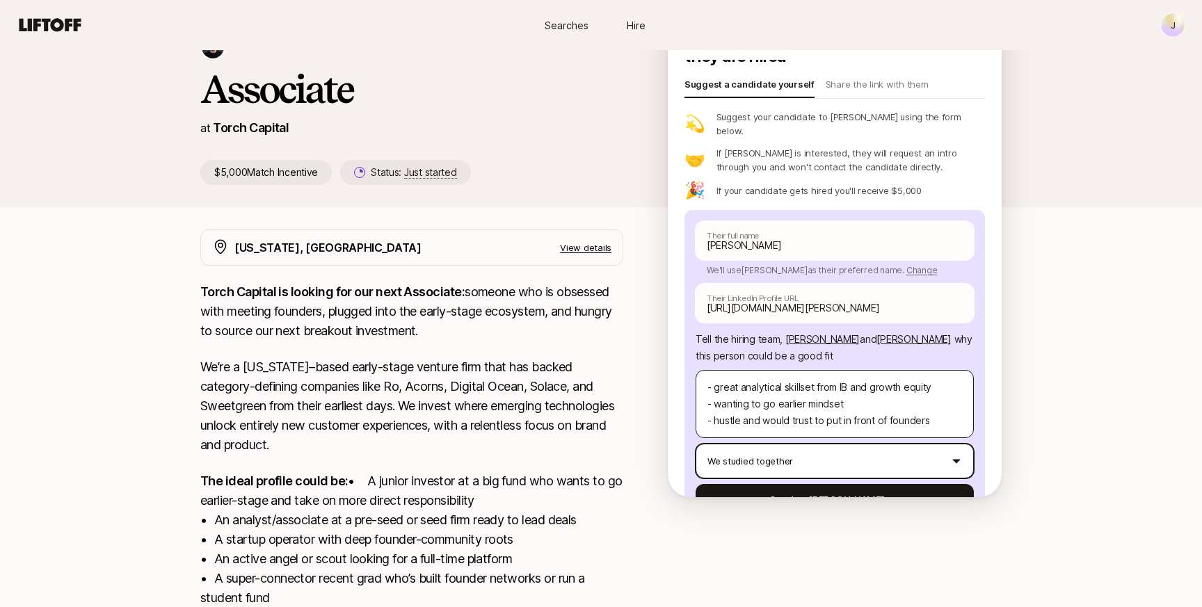
scroll to position [69, 0]
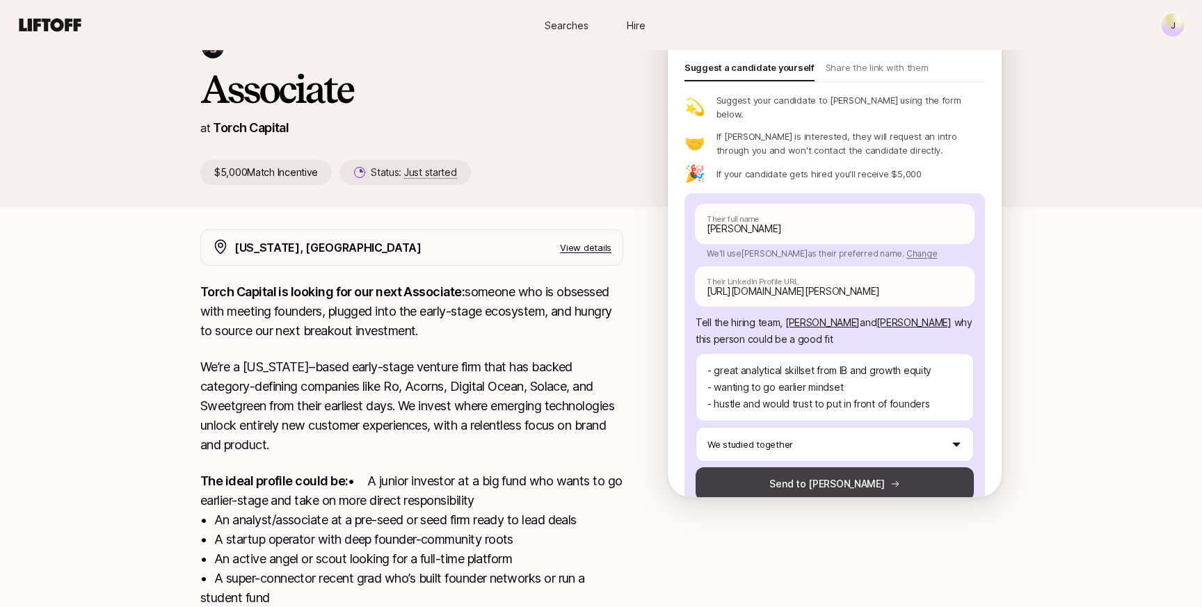
click at [830, 467] on button "Send to [PERSON_NAME]" at bounding box center [835, 483] width 278 height 33
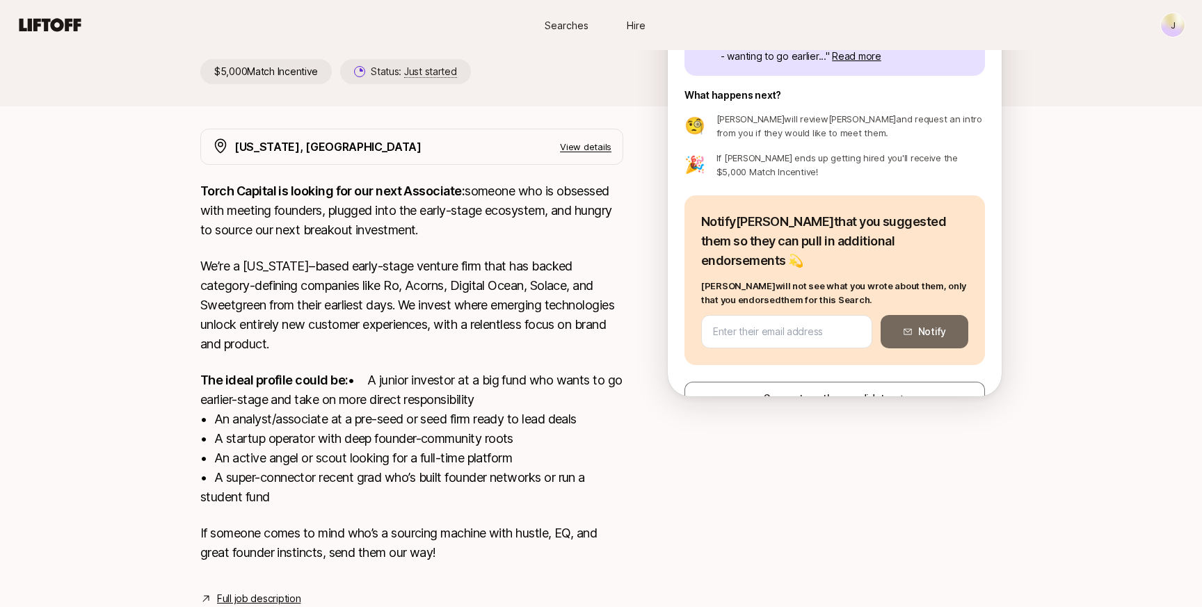
scroll to position [0, 0]
